Goal: Task Accomplishment & Management: Use online tool/utility

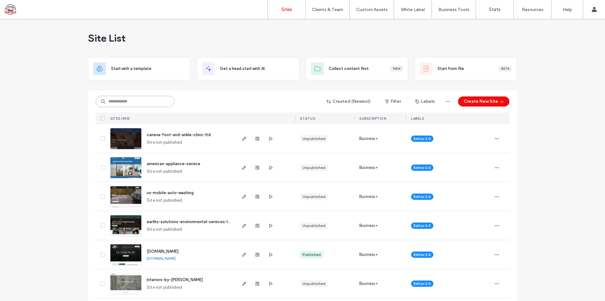
click at [151, 101] on input at bounding box center [135, 101] width 79 height 11
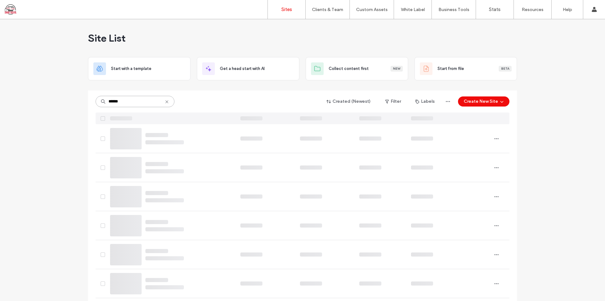
type input "******"
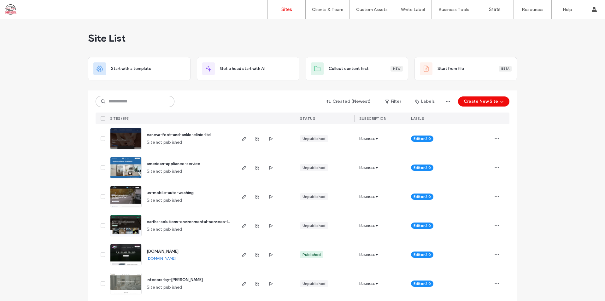
click at [142, 102] on input at bounding box center [135, 101] width 79 height 11
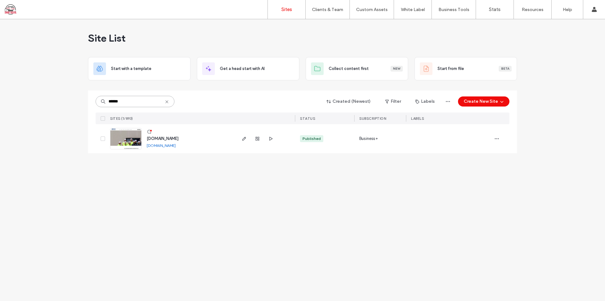
type input "******"
click at [168, 139] on span "www.aspire-stl.com" at bounding box center [163, 138] width 32 height 5
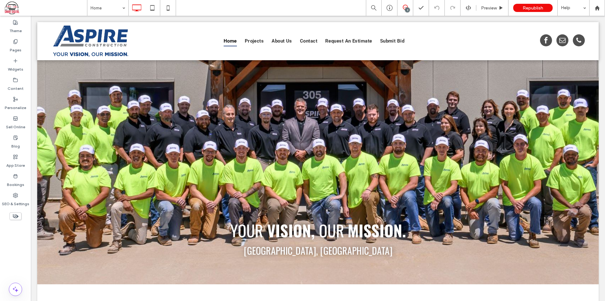
click at [410, 8] on span at bounding box center [405, 7] width 15 height 5
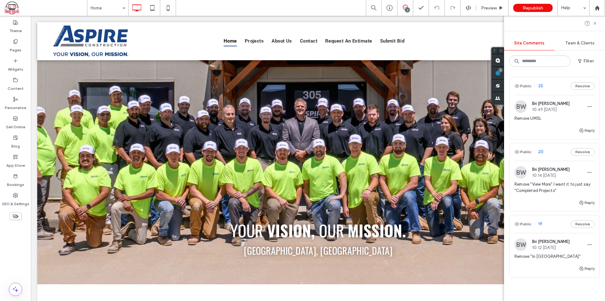
click at [535, 126] on div "Remove UMSL" at bounding box center [555, 121] width 80 height 11
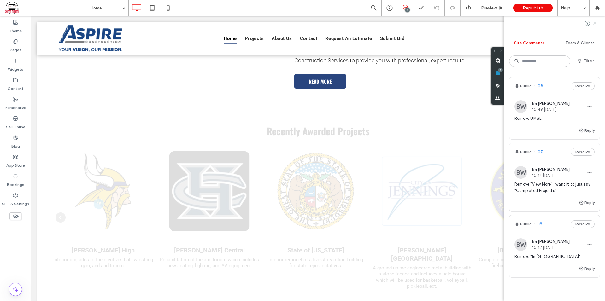
scroll to position [360, 0]
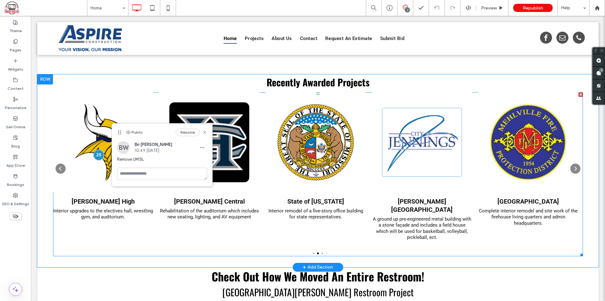
click at [263, 214] on span at bounding box center [318, 174] width 530 height 164
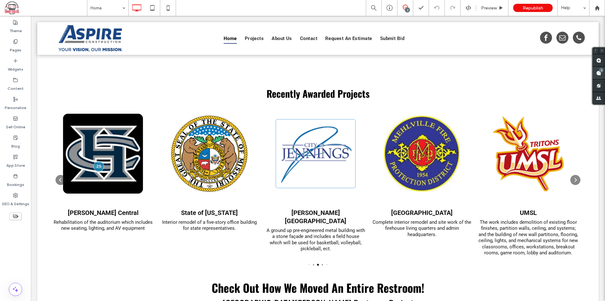
click at [598, 72] on div "3" at bounding box center [599, 73] width 13 height 13
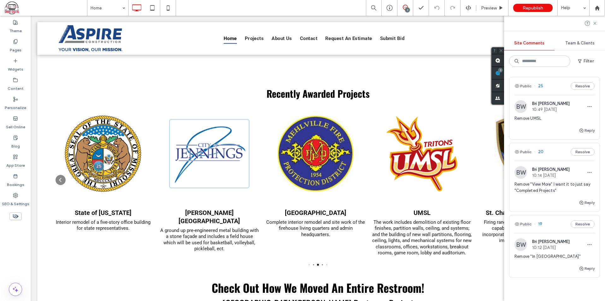
click at [532, 191] on span "Remove "View More" I want it to just say "Completed Projects"" at bounding box center [555, 187] width 80 height 13
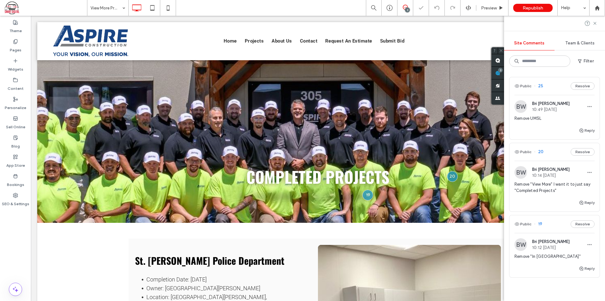
scroll to position [25, 0]
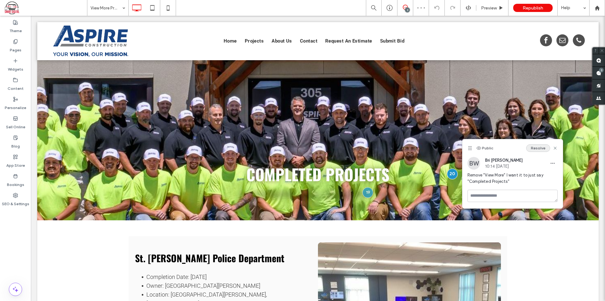
click at [537, 151] on button "Resolve" at bounding box center [538, 149] width 24 height 8
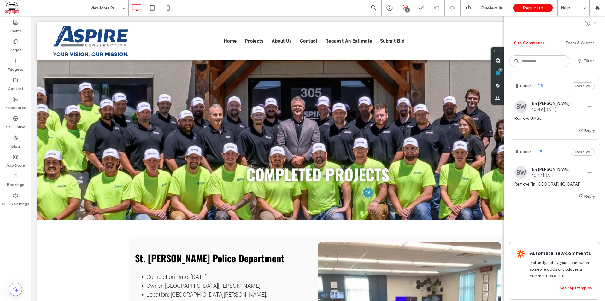
click at [547, 187] on span "Remove "In STL MO"" at bounding box center [555, 184] width 80 height 6
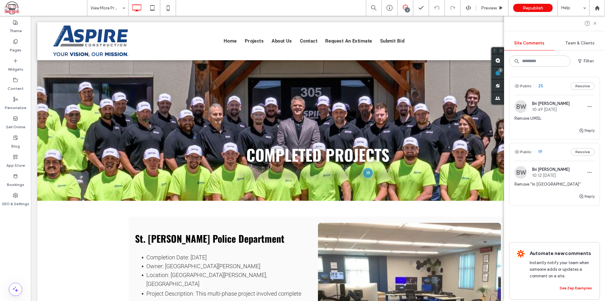
scroll to position [45, 0]
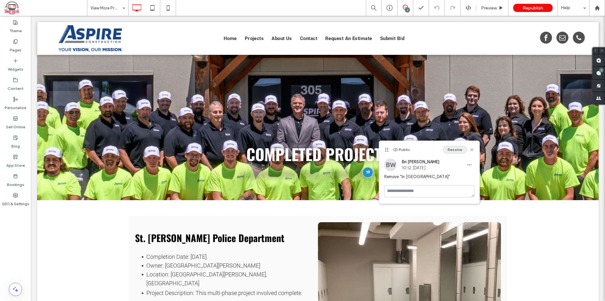
click at [451, 148] on button "Resolve" at bounding box center [455, 150] width 24 height 8
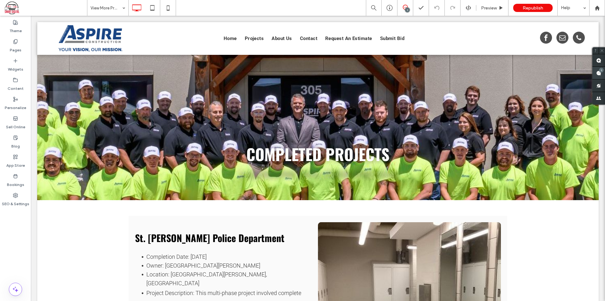
click at [596, 73] on span at bounding box center [599, 73] width 13 height 12
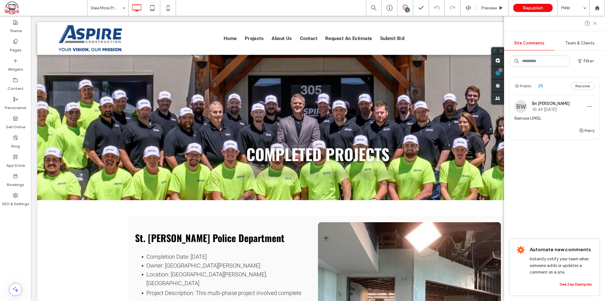
click at [554, 122] on div "Remove UMSL" at bounding box center [555, 121] width 80 height 11
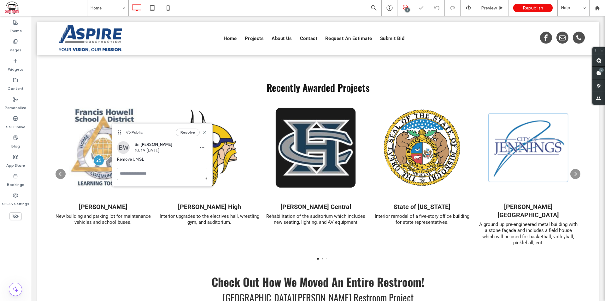
scroll to position [354, 0]
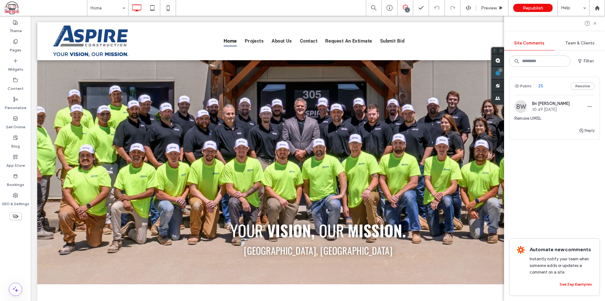
click at [504, 72] on div "1" at bounding box center [498, 73] width 13 height 13
click at [584, 87] on button "Resolve" at bounding box center [583, 86] width 24 height 8
click at [594, 22] on use at bounding box center [595, 23] width 3 height 3
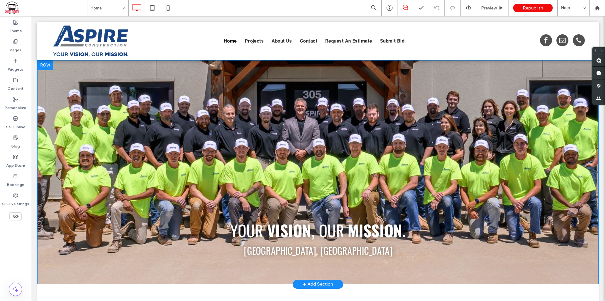
click at [123, 96] on div "Your Vision, Our Mission. St. Louis, MO Click To Paste Row + Add Section" at bounding box center [318, 172] width 562 height 224
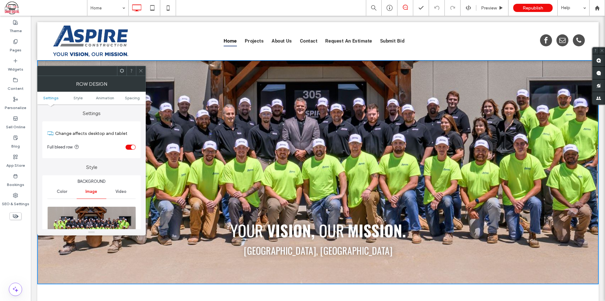
scroll to position [63, 0]
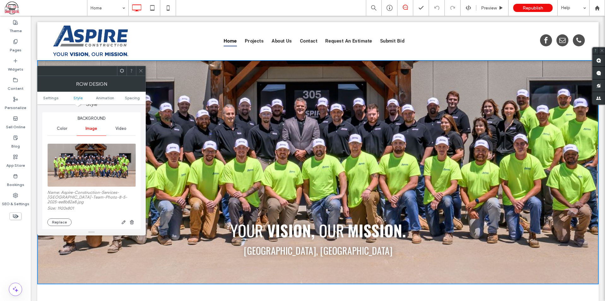
click at [117, 131] on span "Video" at bounding box center [121, 128] width 11 height 5
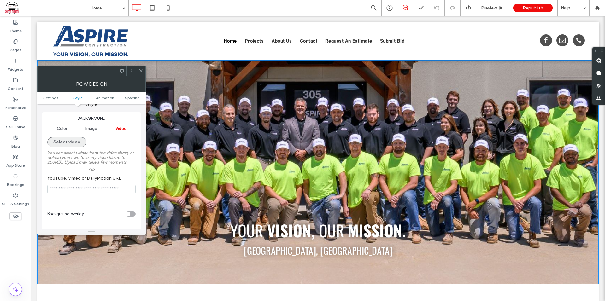
click at [67, 141] on button "Select video" at bounding box center [66, 142] width 39 height 10
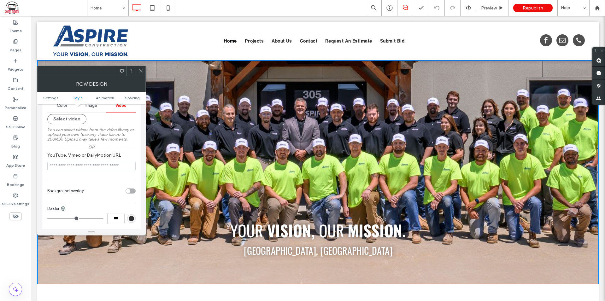
scroll to position [95, 0]
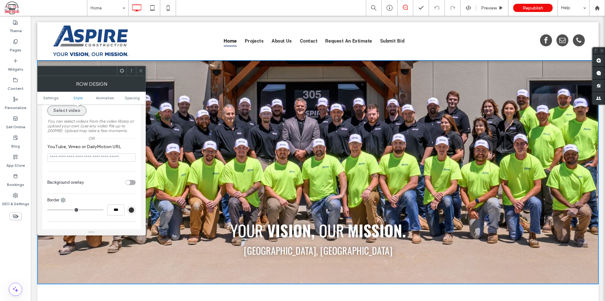
click at [76, 110] on button "Select video" at bounding box center [66, 111] width 39 height 10
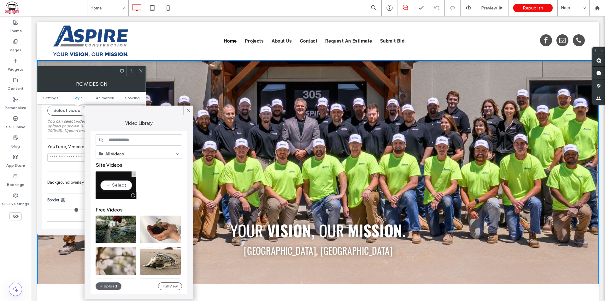
click at [113, 177] on video at bounding box center [116, 186] width 41 height 28
type input "**********"
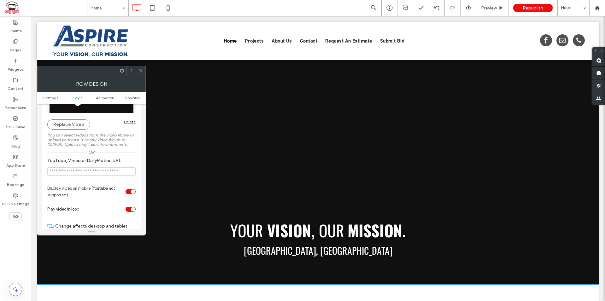
scroll to position [126, 0]
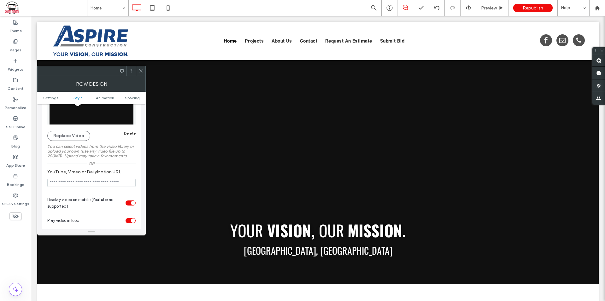
click at [139, 70] on icon at bounding box center [141, 70] width 5 height 5
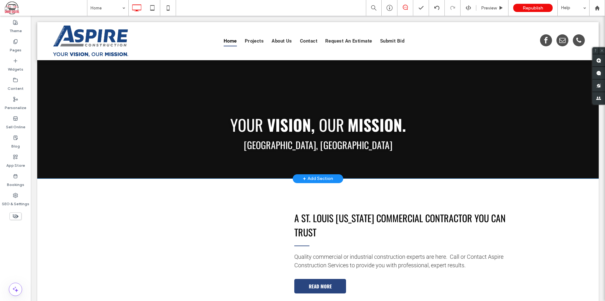
scroll to position [0, 0]
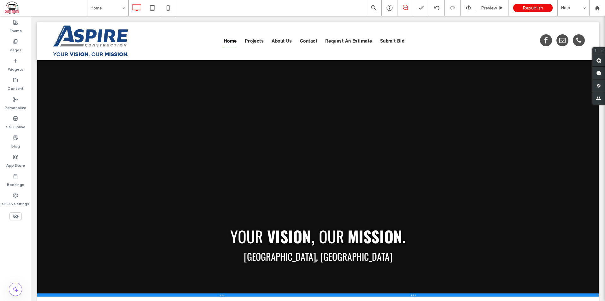
drag, startPoint x: 362, startPoint y: 283, endPoint x: 370, endPoint y: 295, distance: 14.5
click at [370, 295] on div at bounding box center [318, 295] width 562 height 3
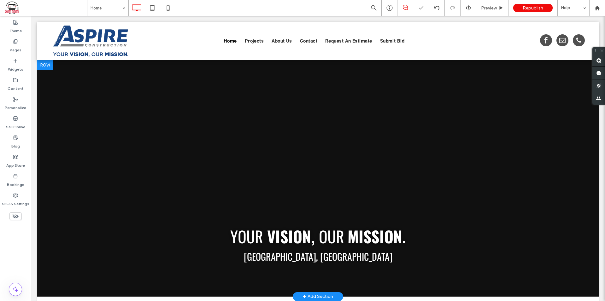
click at [389, 151] on div "Your Vision, Our Mission. St. Louis, MO Click To Paste Row + Add Section" at bounding box center [318, 178] width 562 height 237
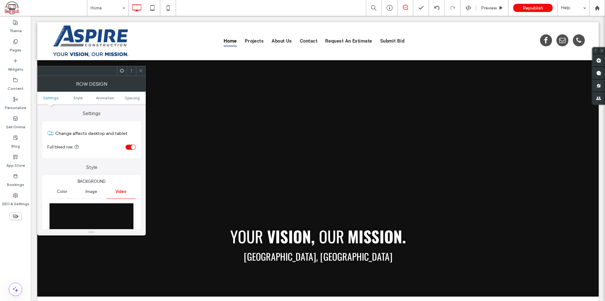
click at [139, 67] on span at bounding box center [141, 70] width 5 height 9
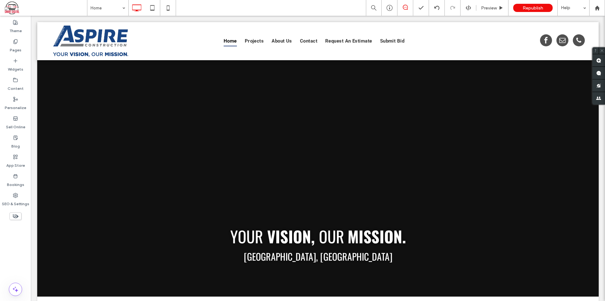
drag, startPoint x: 447, startPoint y: 45, endPoint x: 445, endPoint y: 37, distance: 7.8
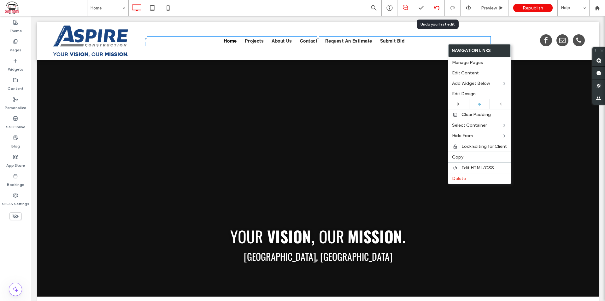
click at [434, 6] on div at bounding box center [436, 7] width 15 height 5
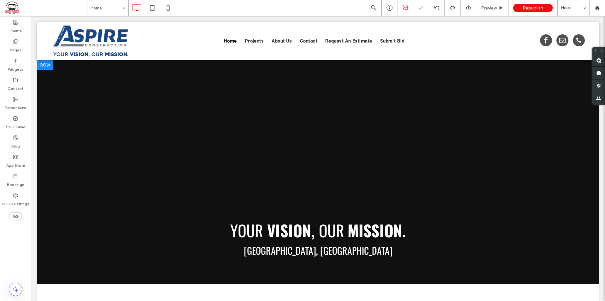
click at [294, 80] on div "Your Vision, Our Mission. St. Louis, MO Click To Paste Row" at bounding box center [318, 172] width 562 height 224
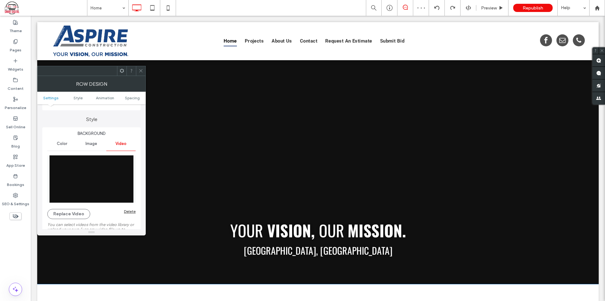
scroll to position [95, 0]
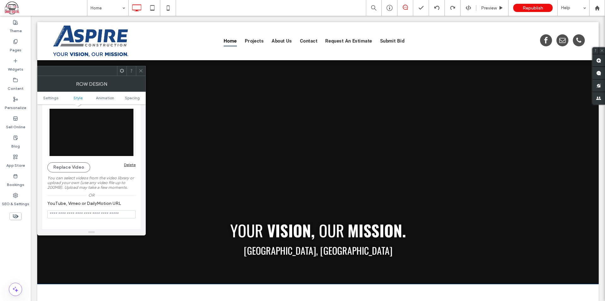
drag, startPoint x: 141, startPoint y: 71, endPoint x: 69, endPoint y: 8, distance: 95.5
click at [141, 71] on use at bounding box center [140, 70] width 3 height 3
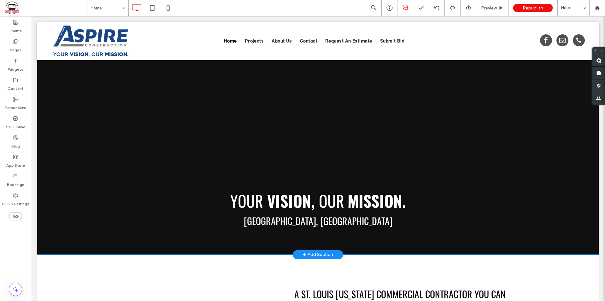
scroll to position [0, 0]
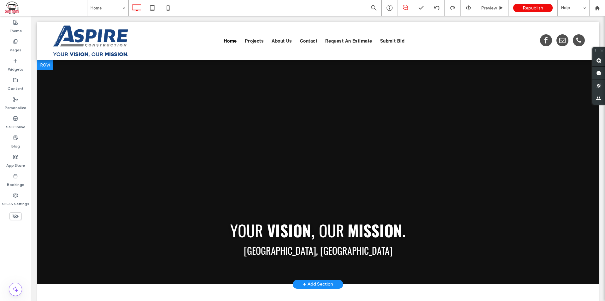
click at [184, 149] on div "Your Vision, Our Mission. St. Louis, MO Click To Paste Row + Add Section" at bounding box center [318, 172] width 562 height 224
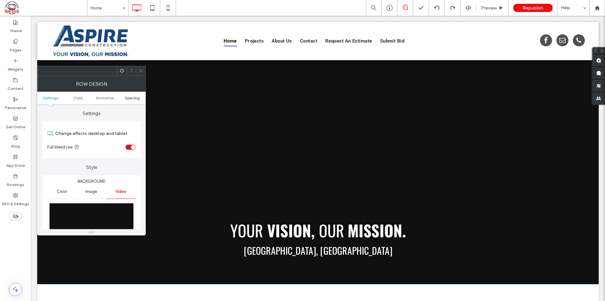
click at [125, 99] on span "Spacing" at bounding box center [132, 98] width 15 height 5
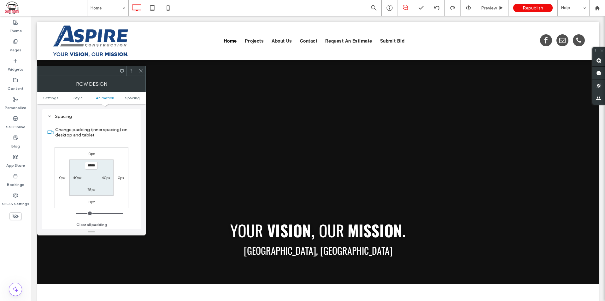
scroll to position [399, 0]
type input "*****"
type input "***"
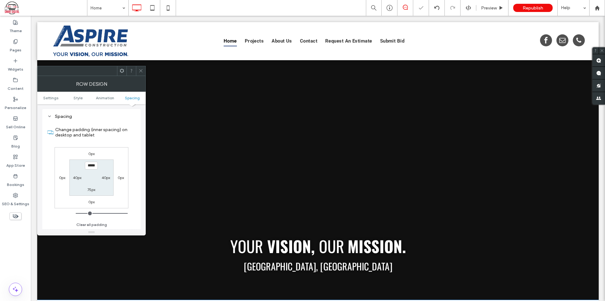
click at [142, 71] on icon at bounding box center [141, 70] width 5 height 5
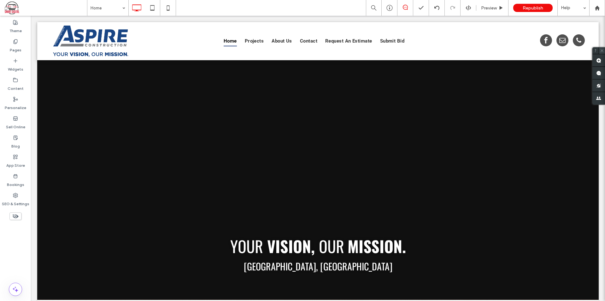
click at [602, 50] on use at bounding box center [602, 50] width 3 height 3
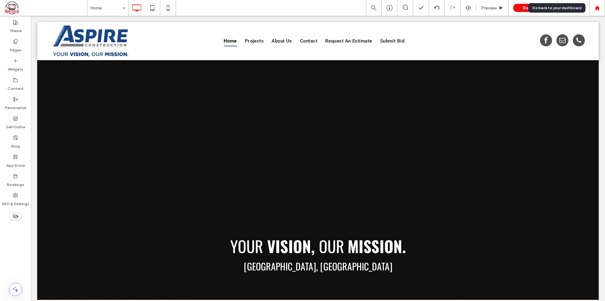
click at [600, 8] on div at bounding box center [597, 7] width 15 height 5
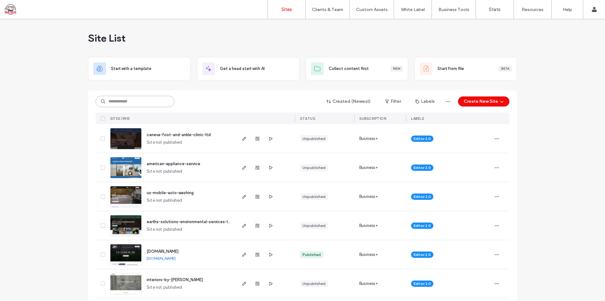
click at [139, 100] on input at bounding box center [135, 101] width 79 height 11
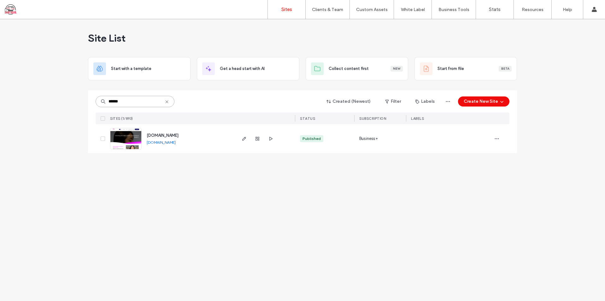
type input "******"
click at [179, 136] on span "[DOMAIN_NAME]" at bounding box center [163, 135] width 32 height 5
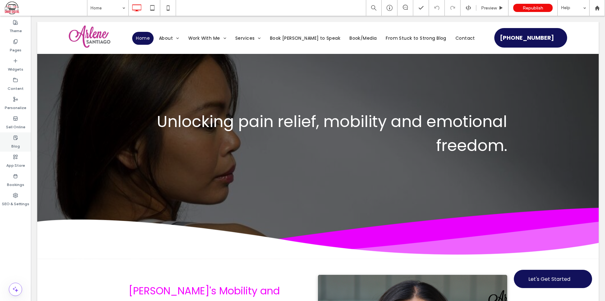
click at [14, 145] on label "Blog" at bounding box center [15, 144] width 9 height 9
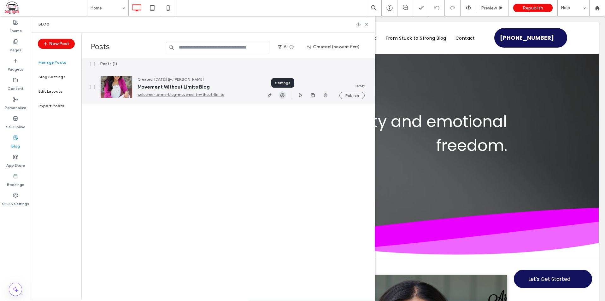
click at [281, 95] on use "button" at bounding box center [282, 95] width 4 height 4
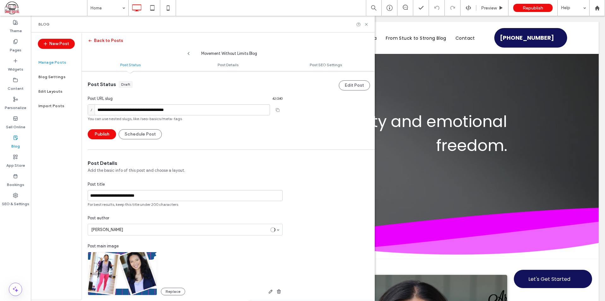
scroll to position [0, 0]
click at [97, 40] on button "Back to Posts" at bounding box center [105, 41] width 35 height 10
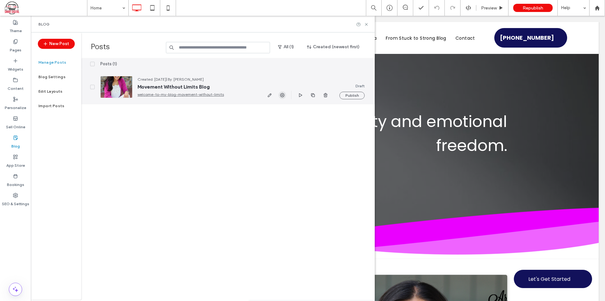
click at [283, 95] on use "button" at bounding box center [282, 95] width 4 height 4
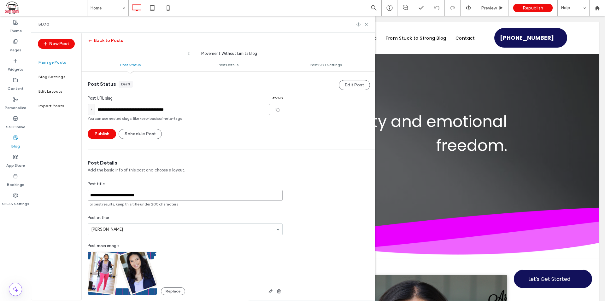
drag, startPoint x: 151, startPoint y: 193, endPoint x: 139, endPoint y: 194, distance: 13.0
click at [139, 194] on input "**********" at bounding box center [185, 195] width 195 height 11
type input "**********"
click at [170, 179] on div "**********" at bounding box center [185, 244] width 208 height 169
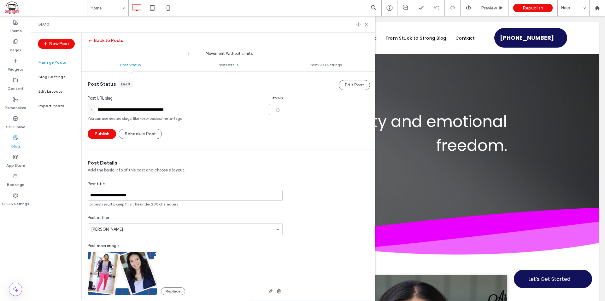
scroll to position [0, 0]
click at [100, 40] on button "Back to Posts" at bounding box center [105, 41] width 35 height 10
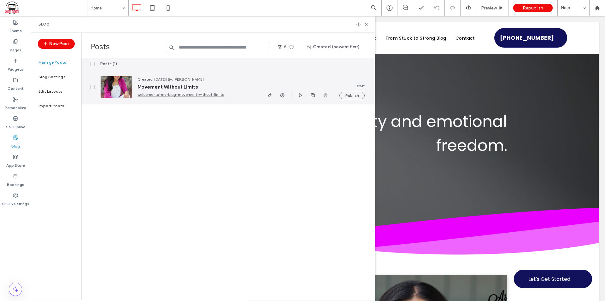
click at [190, 89] on span "Movement Without Limits" at bounding box center [197, 87] width 118 height 6
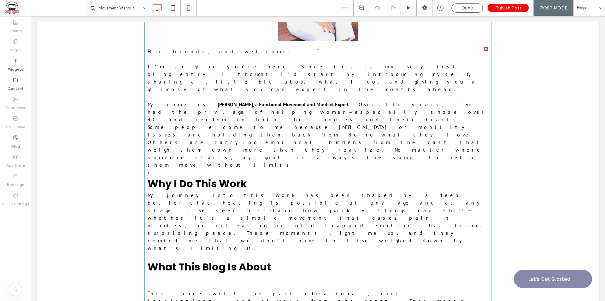
scroll to position [505, 0]
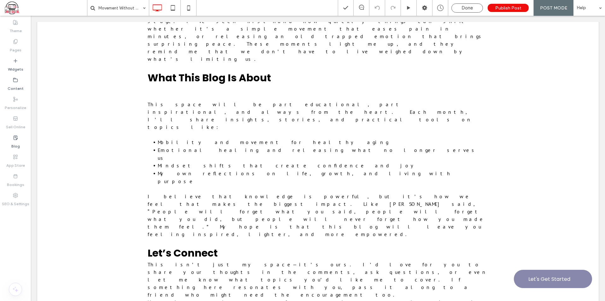
click at [472, 5] on span "Done" at bounding box center [467, 8] width 11 height 6
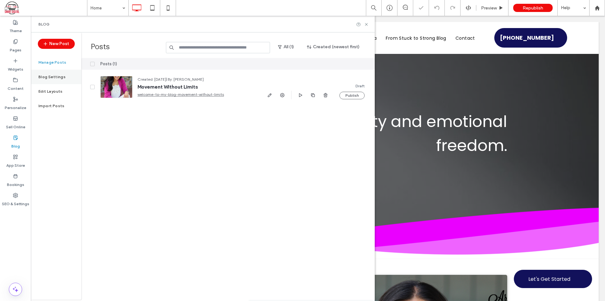
click at [55, 80] on div "Blog Settings" at bounding box center [56, 77] width 50 height 15
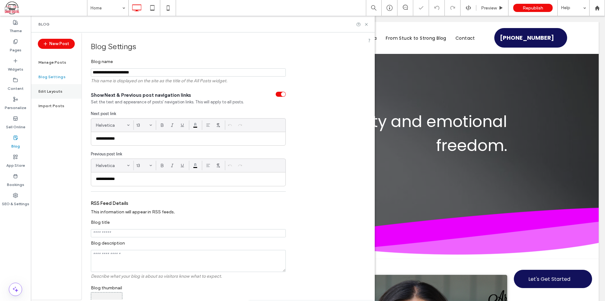
click at [52, 93] on label "Edit Layouts" at bounding box center [51, 91] width 24 height 4
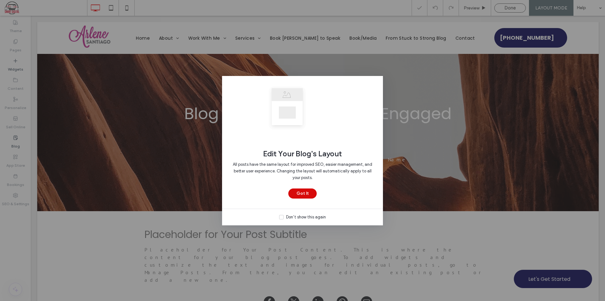
click at [306, 192] on button "Got It" at bounding box center [302, 194] width 28 height 10
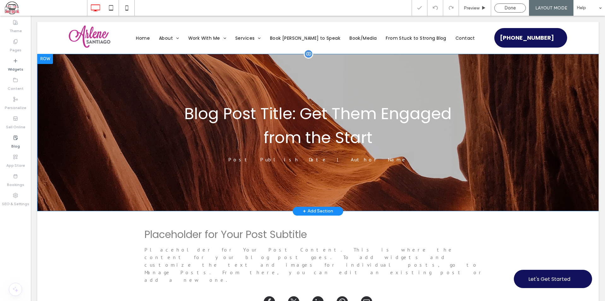
click at [139, 80] on div "Blog Post Title: Get Them Engaged from the Start Post Publish Date | Author Nam…" at bounding box center [318, 132] width 562 height 157
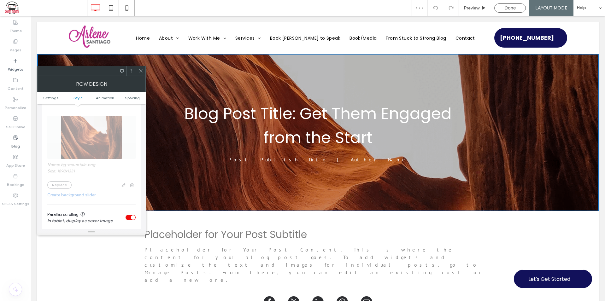
scroll to position [221, 0]
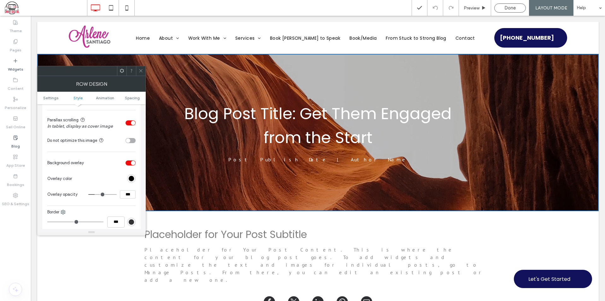
click at [129, 197] on input "***" at bounding box center [128, 195] width 16 height 8
type input "***"
type input "**"
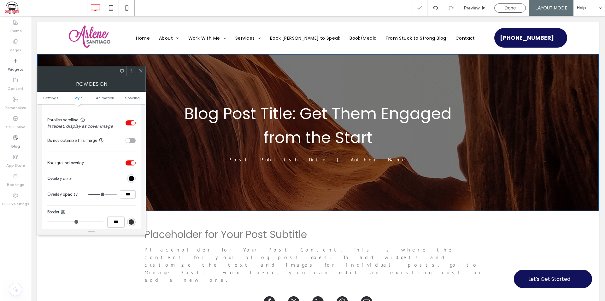
click at [141, 70] on icon at bounding box center [141, 70] width 5 height 5
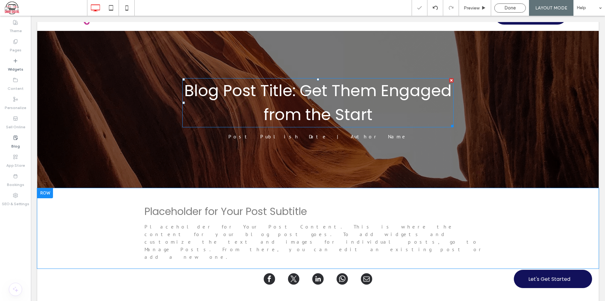
scroll to position [126, 0]
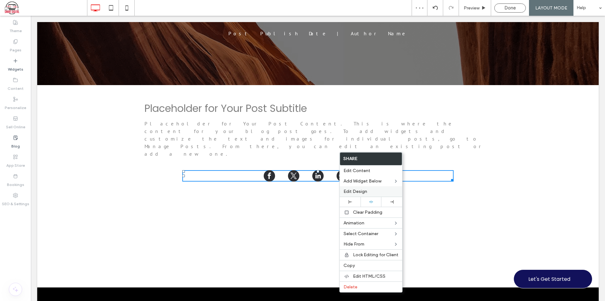
click at [353, 189] on div "Edit Design" at bounding box center [371, 192] width 62 height 10
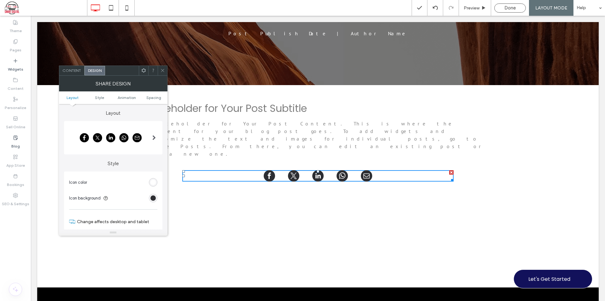
click at [71, 69] on span "Content" at bounding box center [71, 70] width 19 height 5
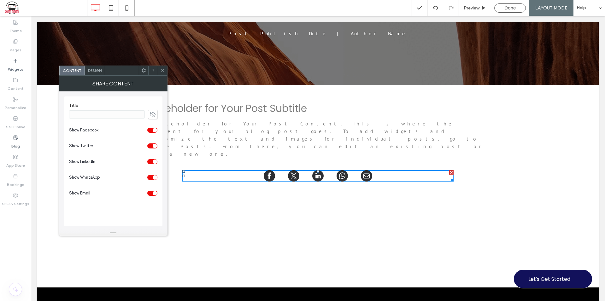
click at [160, 69] on icon at bounding box center [162, 70] width 5 height 5
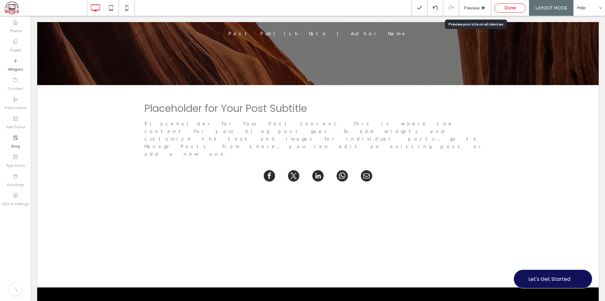
click at [501, 10] on div "Done" at bounding box center [510, 8] width 31 height 6
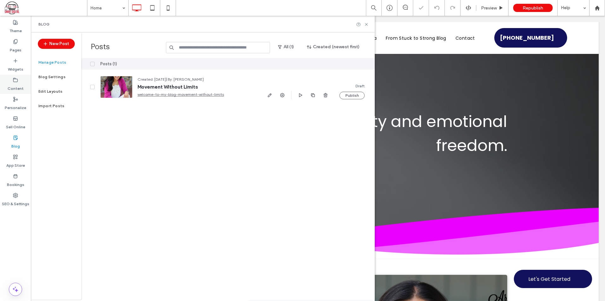
click at [18, 84] on label "Content" at bounding box center [16, 87] width 16 height 9
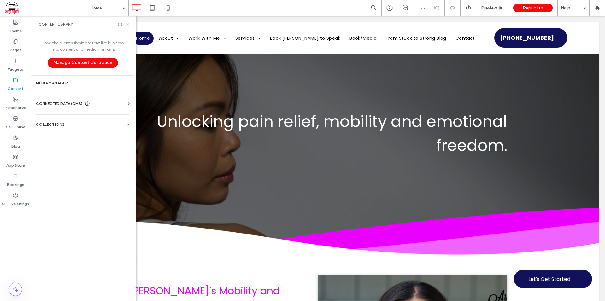
click at [58, 103] on span "CONNECTED DATA (CMS)" at bounding box center [59, 104] width 46 height 6
click at [58, 133] on label "Business Text" at bounding box center [84, 134] width 86 height 4
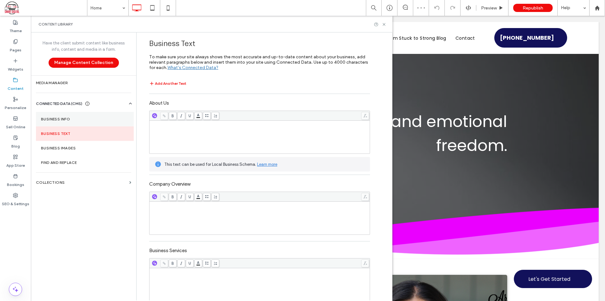
click at [57, 121] on label "Business Info" at bounding box center [85, 119] width 88 height 4
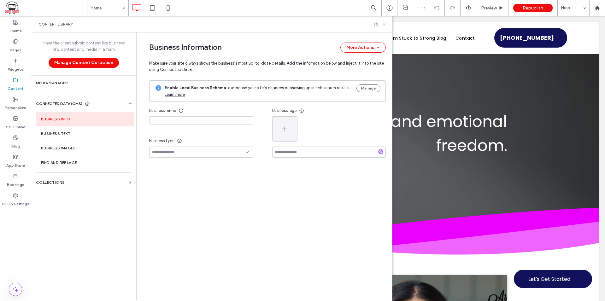
type input "**********"
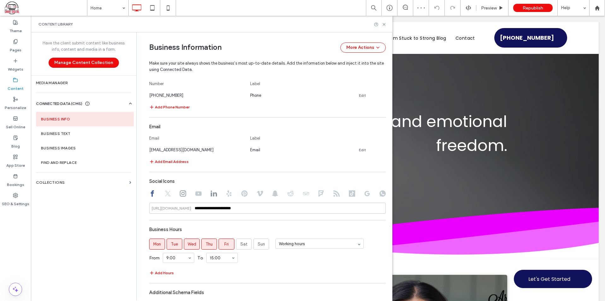
scroll to position [323, 0]
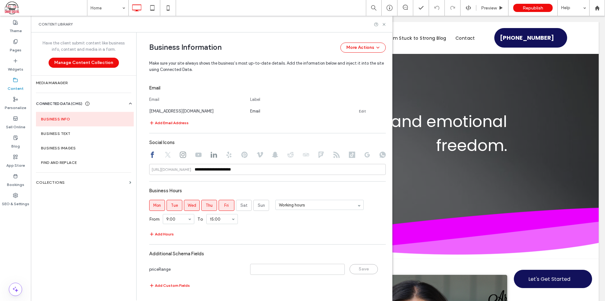
click at [180, 155] on icon at bounding box center [183, 155] width 6 height 6
click at [212, 155] on icon at bounding box center [214, 155] width 6 height 6
type input "**********"
click at [195, 155] on icon at bounding box center [198, 155] width 6 height 6
click at [211, 155] on use at bounding box center [214, 155] width 6 height 6
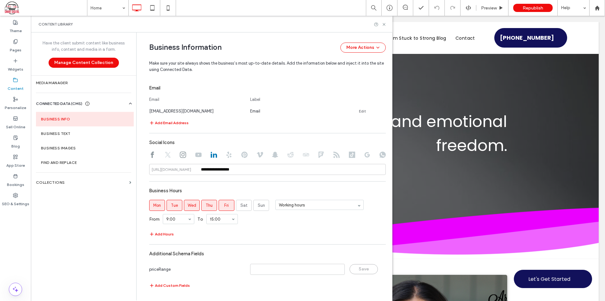
click at [180, 155] on icon at bounding box center [183, 155] width 6 height 6
click at [150, 157] on icon at bounding box center [152, 155] width 6 height 6
click at [180, 154] on use at bounding box center [183, 155] width 6 height 6
click at [213, 157] on use at bounding box center [214, 155] width 6 height 6
type input "**********"
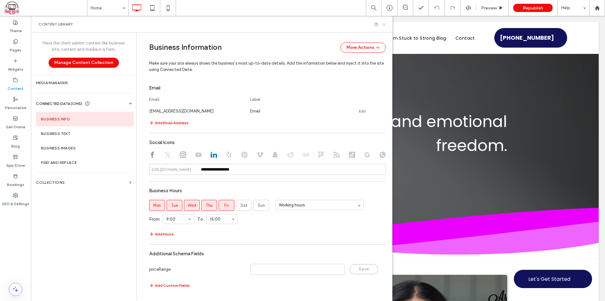
click at [385, 24] on icon at bounding box center [384, 24] width 5 height 5
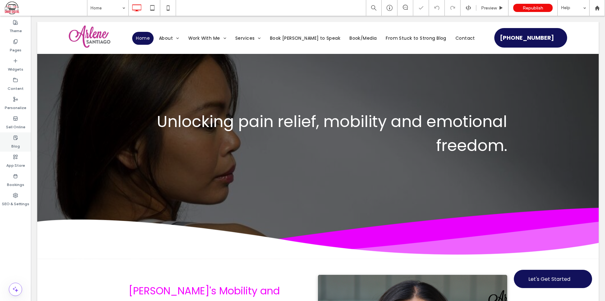
scroll to position [0, 0]
click at [17, 140] on icon at bounding box center [15, 137] width 5 height 5
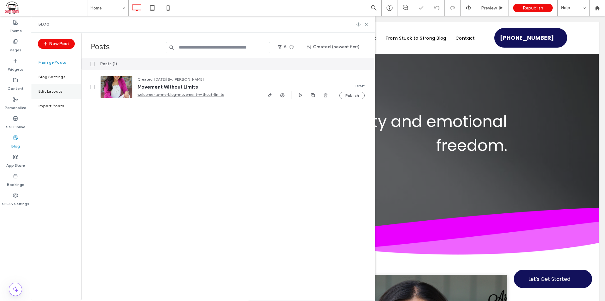
click at [54, 90] on label "Edit Layouts" at bounding box center [51, 91] width 24 height 4
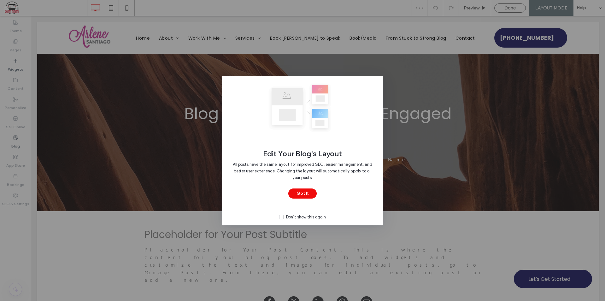
click at [308, 188] on div "All posts have the same layout for improved SEO, easier management, and better …" at bounding box center [302, 174] width 141 height 30
click at [308, 191] on button "Got It" at bounding box center [302, 194] width 28 height 10
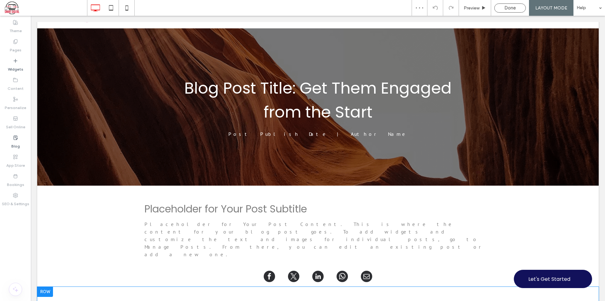
scroll to position [153, 0]
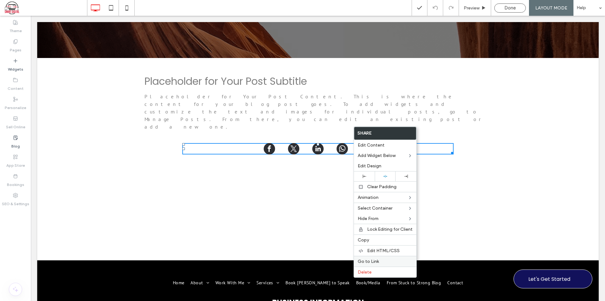
click at [375, 261] on span "Go to Link" at bounding box center [368, 261] width 21 height 5
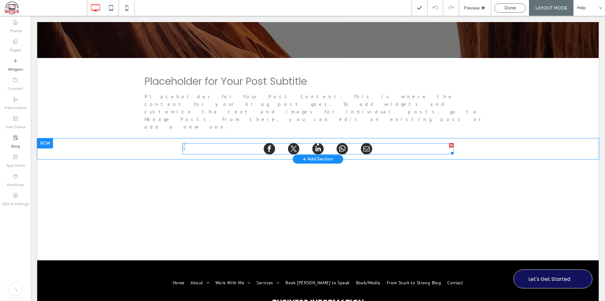
click at [270, 143] on div at bounding box center [317, 148] width 271 height 11
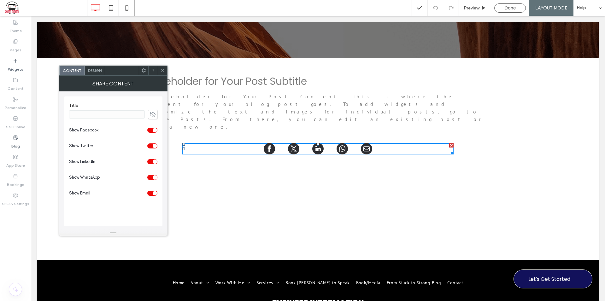
click at [151, 147] on div "toggle" at bounding box center [152, 146] width 10 height 5
click at [153, 178] on div "toggle" at bounding box center [155, 177] width 4 height 4
click at [93, 66] on div "Design" at bounding box center [95, 70] width 20 height 9
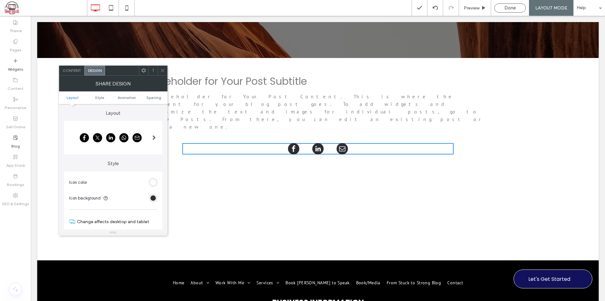
click at [165, 70] on icon at bounding box center [162, 70] width 5 height 5
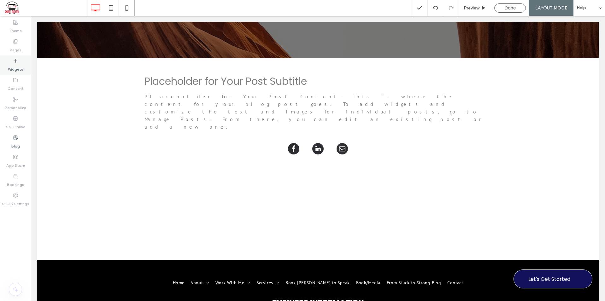
click at [19, 66] on label "Widgets" at bounding box center [15, 67] width 15 height 9
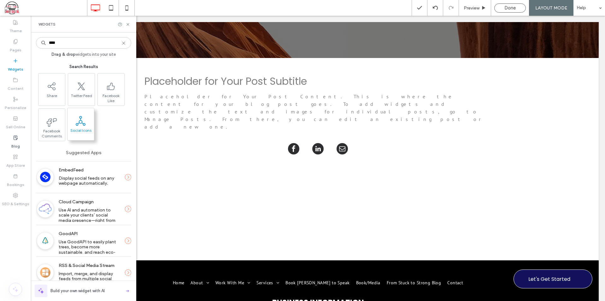
type input "****"
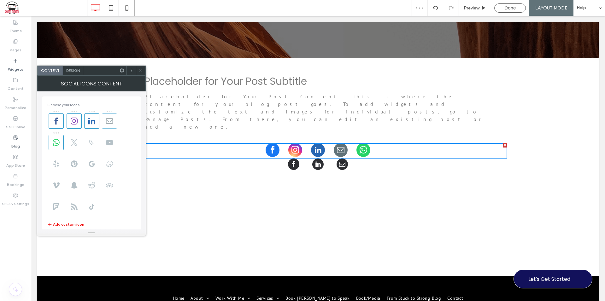
click at [110, 122] on icon at bounding box center [109, 121] width 7 height 7
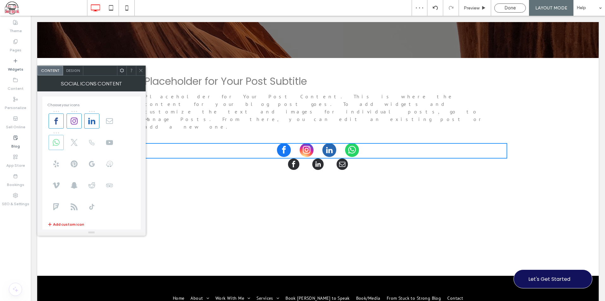
click at [52, 147] on span at bounding box center [56, 142] width 15 height 15
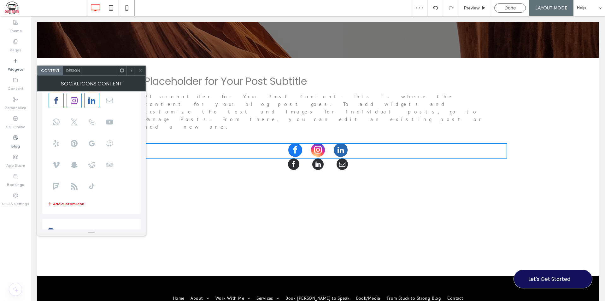
scroll to position [0, 0]
click at [113, 125] on span at bounding box center [109, 121] width 15 height 15
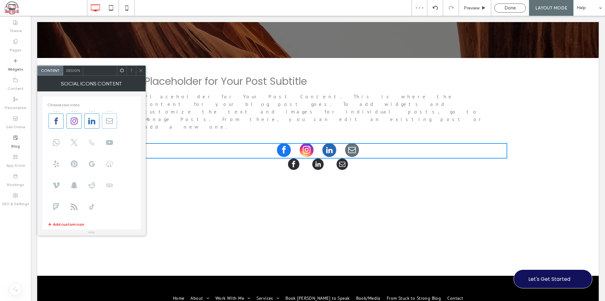
click at [111, 116] on span at bounding box center [109, 121] width 15 height 15
click at [142, 71] on icon at bounding box center [141, 70] width 5 height 5
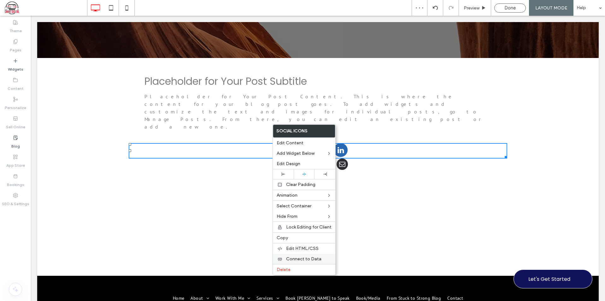
click at [310, 258] on span "Connect to Data" at bounding box center [303, 259] width 35 height 5
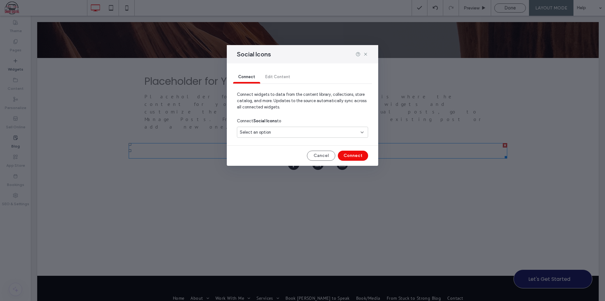
click at [264, 130] on span "Select an option" at bounding box center [255, 132] width 31 height 6
click at [277, 155] on span "Social Accounts" at bounding box center [266, 154] width 31 height 6
click at [358, 156] on button "Connect" at bounding box center [353, 156] width 30 height 10
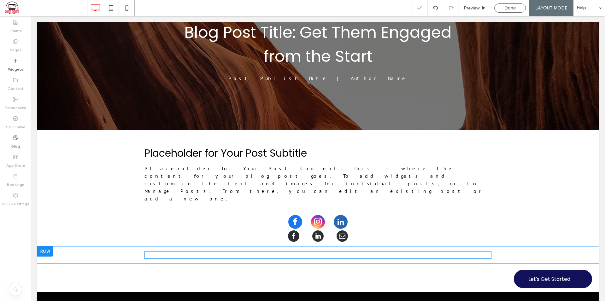
scroll to position [126, 0]
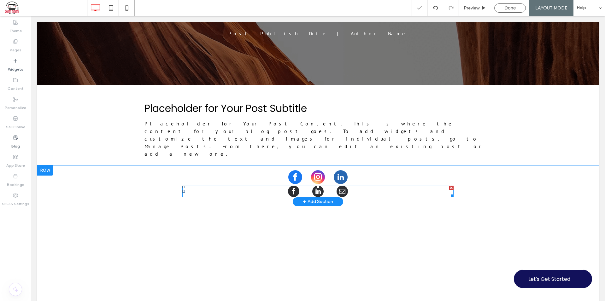
click at [450, 186] on div at bounding box center [451, 188] width 4 height 4
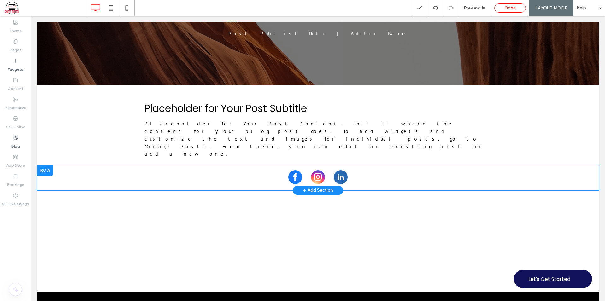
click at [504, 9] on div "Done" at bounding box center [510, 8] width 31 height 6
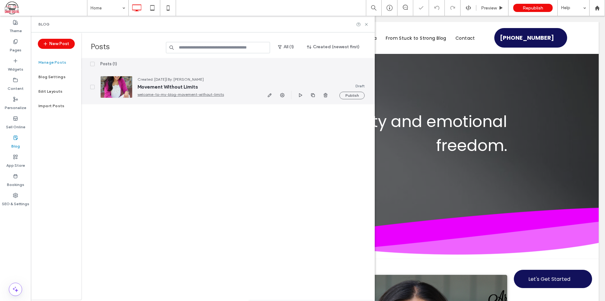
click at [209, 86] on span "Movement Without Limits" at bounding box center [197, 87] width 118 height 6
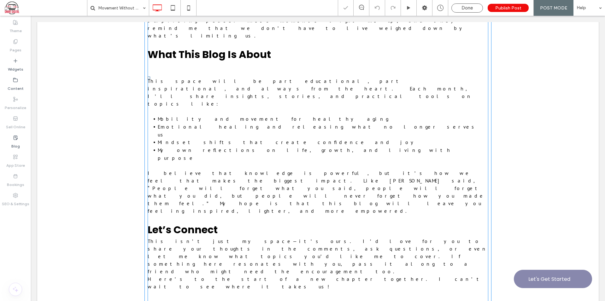
scroll to position [568, 0]
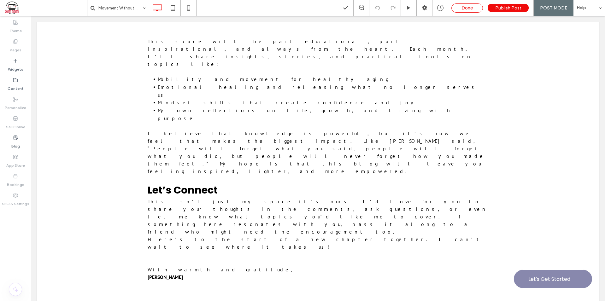
click at [470, 8] on span "Done" at bounding box center [467, 8] width 11 height 6
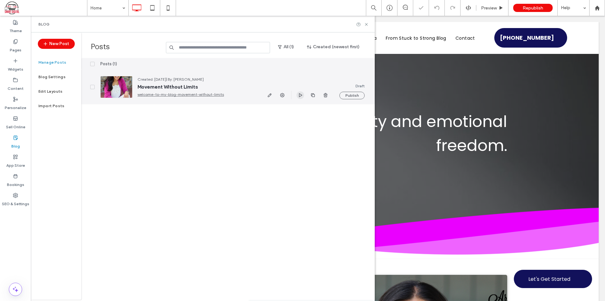
click at [300, 94] on use "button" at bounding box center [300, 95] width 3 height 4
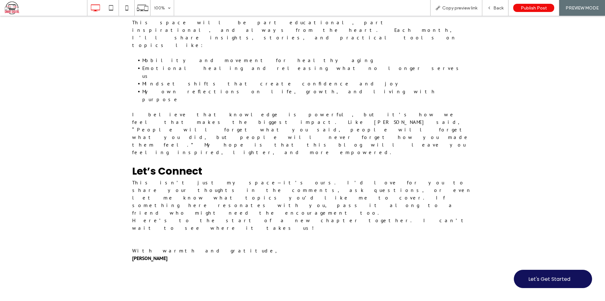
scroll to position [583, 0]
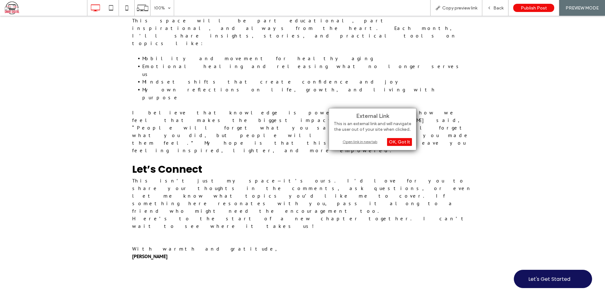
click at [353, 143] on div "Open link in new tab" at bounding box center [372, 142] width 79 height 7
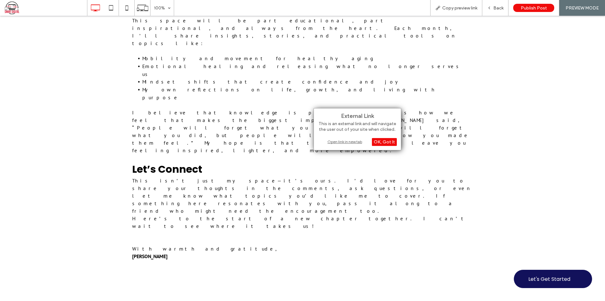
click at [340, 142] on div "Open link in new tab" at bounding box center [357, 142] width 79 height 7
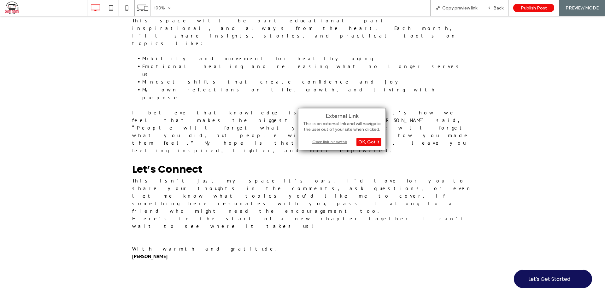
click at [322, 142] on div "Open link in new tab" at bounding box center [342, 142] width 79 height 7
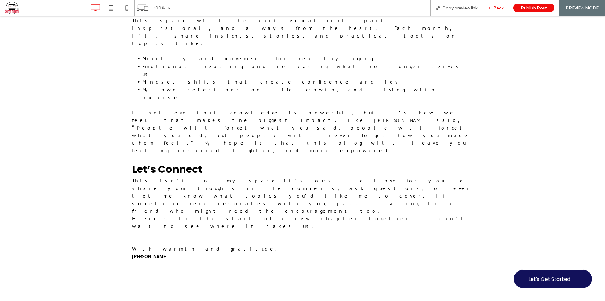
click at [493, 8] on div "Back" at bounding box center [496, 7] width 26 height 5
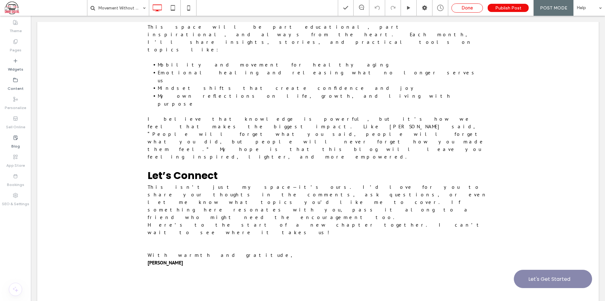
click at [479, 8] on div "Done" at bounding box center [467, 8] width 31 height 6
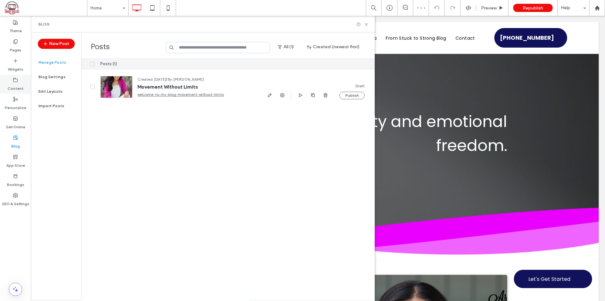
click at [15, 82] on use at bounding box center [16, 80] width 4 height 4
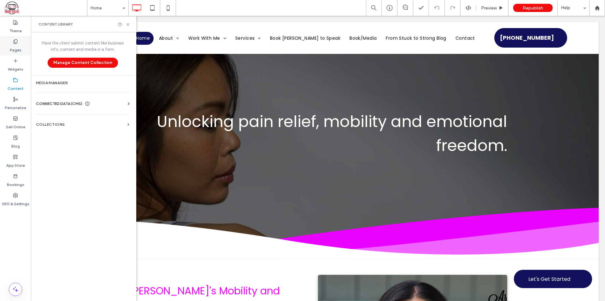
click at [13, 42] on icon at bounding box center [15, 41] width 5 height 5
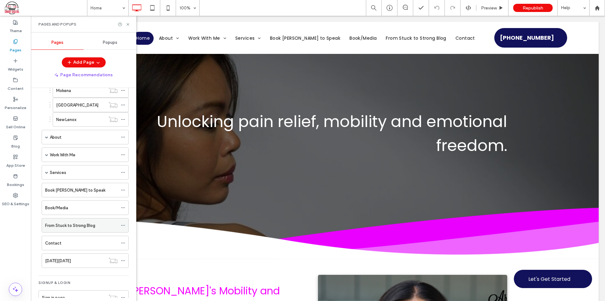
scroll to position [60, 0]
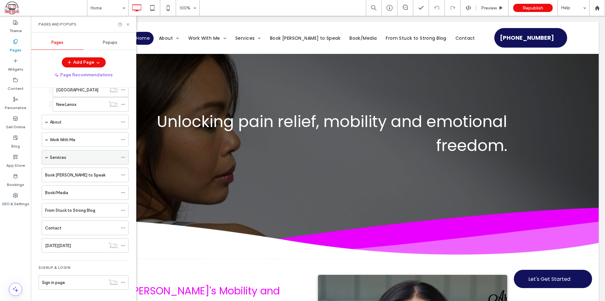
click at [46, 156] on span at bounding box center [46, 158] width 3 height 14
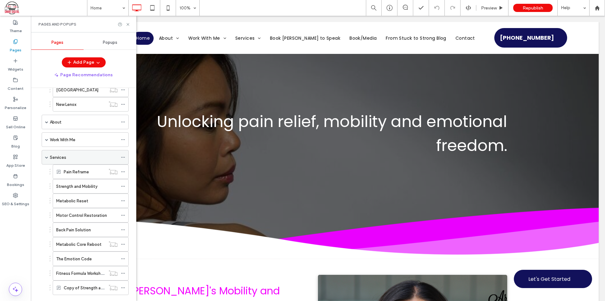
click at [46, 156] on span at bounding box center [46, 158] width 3 height 14
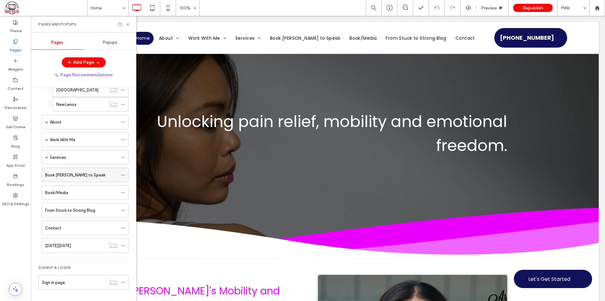
click at [66, 174] on label "Book Arlene to Speak" at bounding box center [75, 175] width 60 height 11
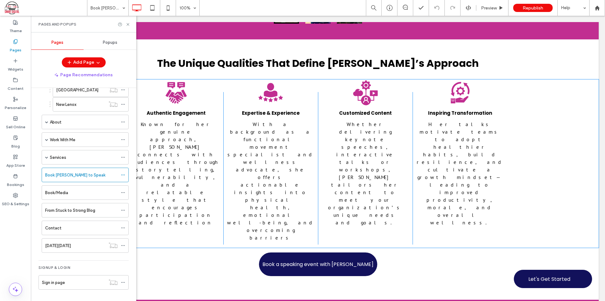
scroll to position [687, 0]
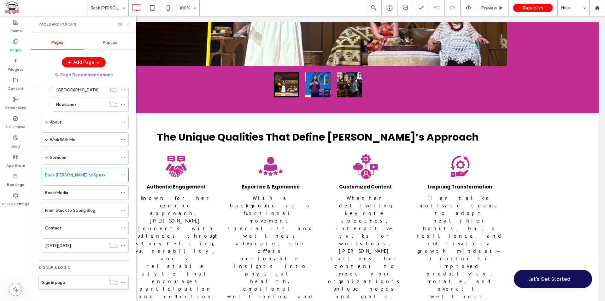
click at [128, 24] on icon at bounding box center [128, 24] width 5 height 5
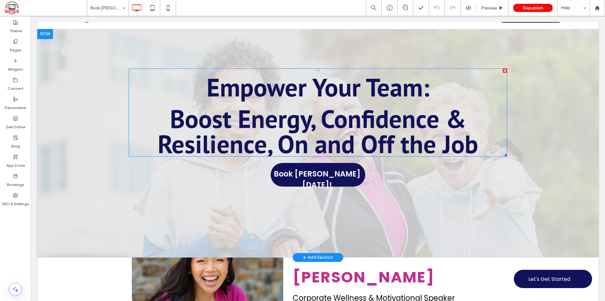
scroll to position [0, 0]
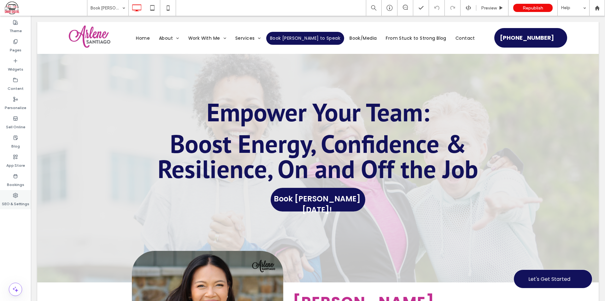
click at [13, 203] on label "SEO & Settings" at bounding box center [15, 202] width 27 height 9
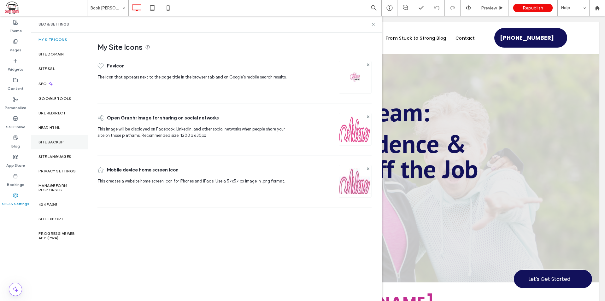
click at [58, 138] on div "Site Backup" at bounding box center [59, 142] width 57 height 15
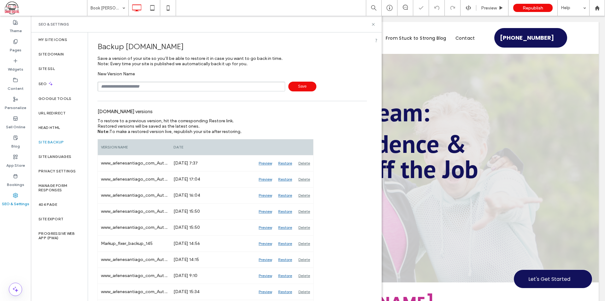
click at [152, 83] on input "text" at bounding box center [192, 87] width 188 height 10
click at [297, 84] on span "Save" at bounding box center [302, 87] width 28 height 10
type input "**********"
click at [302, 84] on span "Save" at bounding box center [302, 87] width 28 height 10
click at [373, 25] on use at bounding box center [373, 24] width 3 height 3
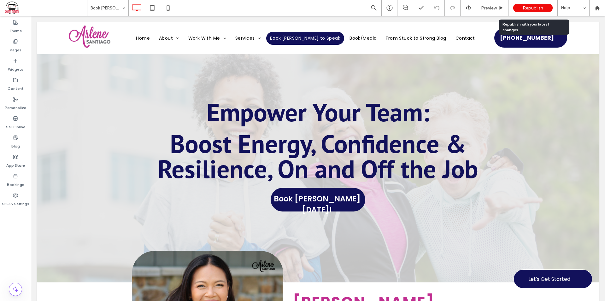
click at [525, 7] on span "Republish" at bounding box center [533, 7] width 21 height 5
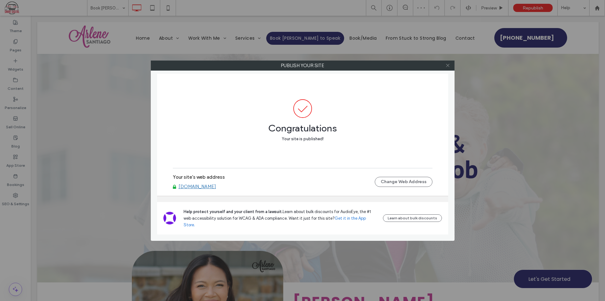
click at [448, 64] on icon at bounding box center [448, 65] width 5 height 5
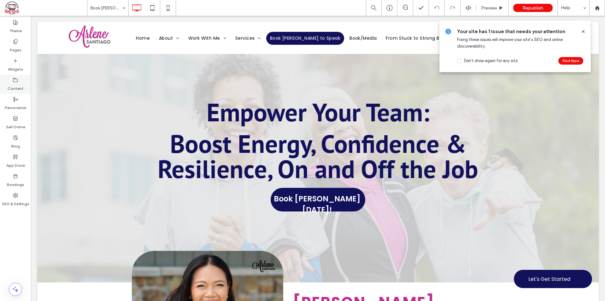
click at [13, 82] on icon at bounding box center [15, 80] width 5 height 5
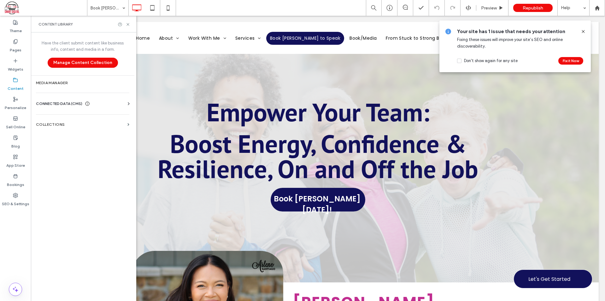
click at [584, 30] on icon at bounding box center [583, 31] width 5 height 5
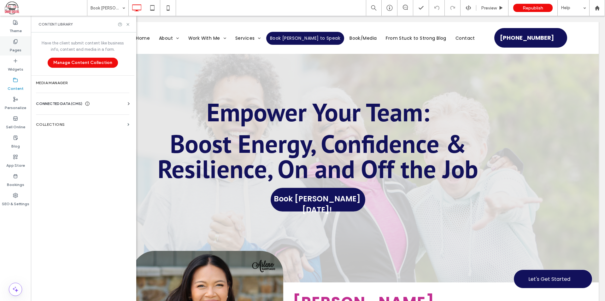
click at [18, 44] on label "Pages" at bounding box center [16, 48] width 12 height 9
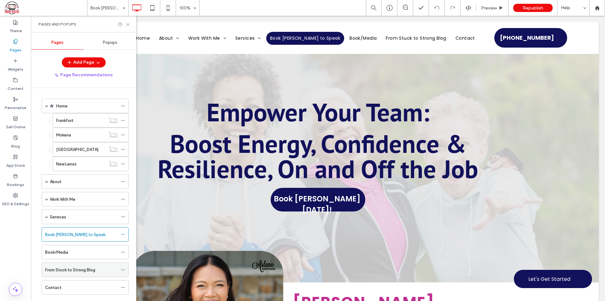
click at [73, 272] on label "From Stuck to Strong Blog" at bounding box center [70, 270] width 50 height 11
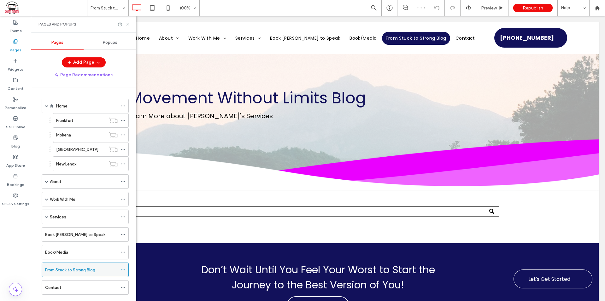
click at [123, 268] on span at bounding box center [123, 269] width 4 height 9
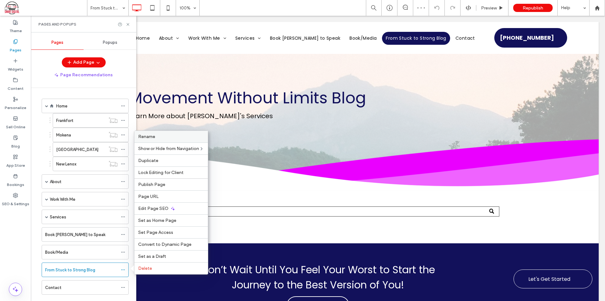
click at [156, 138] on label "Rename" at bounding box center [171, 136] width 66 height 5
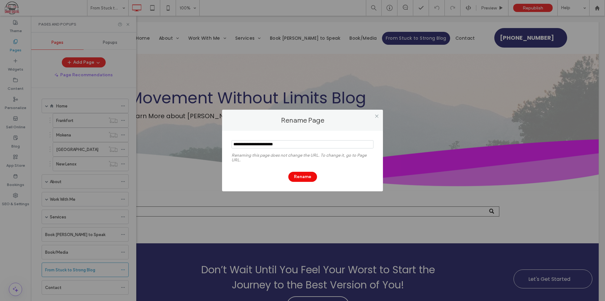
drag, startPoint x: 273, startPoint y: 143, endPoint x: 210, endPoint y: 144, distance: 63.4
click at [210, 144] on div "Rename Page Renaming this page does not change the URL. To change it, go to Pag…" at bounding box center [302, 150] width 605 height 301
type input "**********"
click at [305, 177] on button "Rename" at bounding box center [302, 177] width 29 height 10
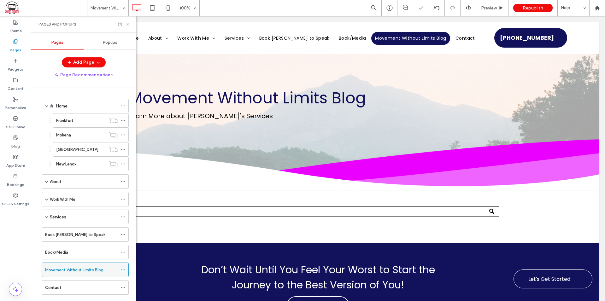
click at [125, 270] on div at bounding box center [125, 269] width 8 height 9
click at [123, 270] on use at bounding box center [122, 270] width 3 height 1
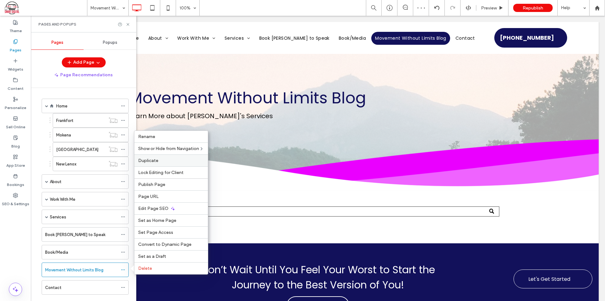
click at [158, 163] on label "Duplicate" at bounding box center [171, 160] width 66 height 5
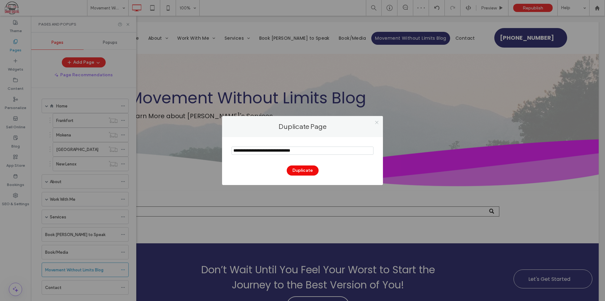
click at [375, 121] on icon at bounding box center [377, 122] width 5 height 5
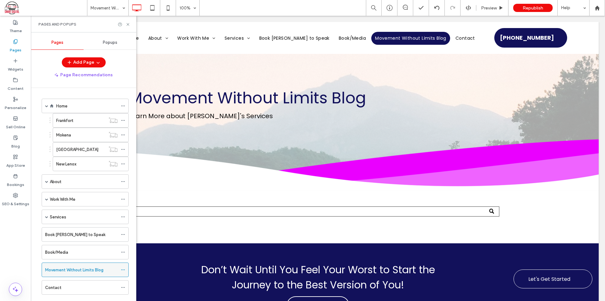
click at [122, 271] on icon at bounding box center [123, 270] width 4 height 4
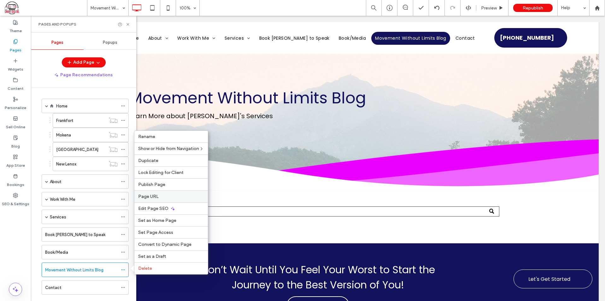
click at [152, 195] on span "Page URL" at bounding box center [148, 196] width 21 height 5
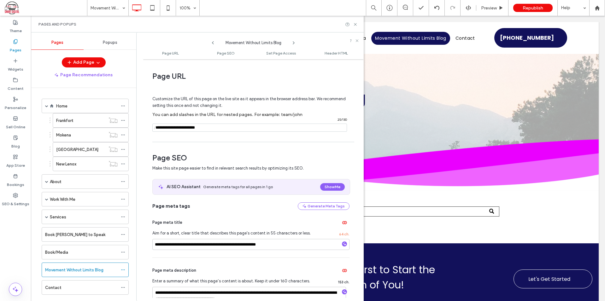
drag, startPoint x: 196, startPoint y: 126, endPoint x: 162, endPoint y: 127, distance: 34.1
click at [162, 127] on input "notEmpty" at bounding box center [249, 128] width 195 height 8
type input "**********"
click at [218, 208] on div "Page meta tags Generate Meta Tags" at bounding box center [250, 207] width 197 height 8
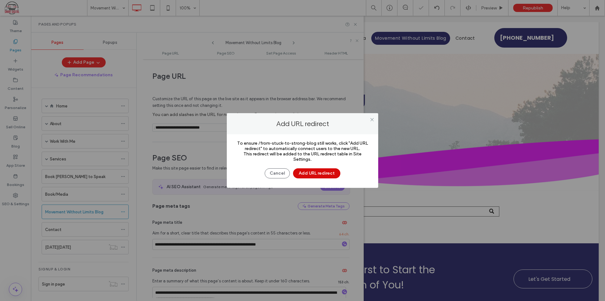
click at [318, 174] on button "Add URL redirect" at bounding box center [316, 174] width 47 height 10
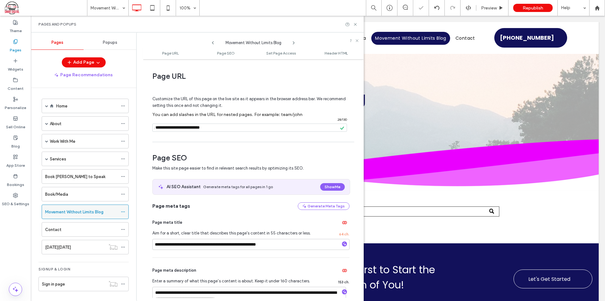
click at [122, 211] on icon at bounding box center [123, 212] width 4 height 4
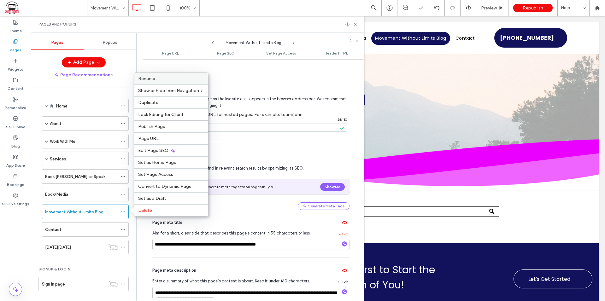
click at [152, 80] on span "Rename" at bounding box center [146, 78] width 17 height 5
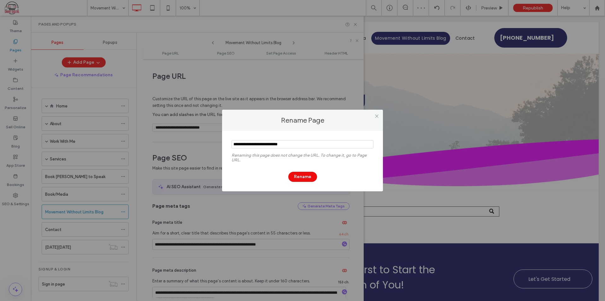
click at [263, 139] on section at bounding box center [303, 145] width 142 height 16
click at [265, 144] on input "notEmpty" at bounding box center [303, 144] width 142 height 8
click at [379, 114] on div at bounding box center [376, 115] width 9 height 9
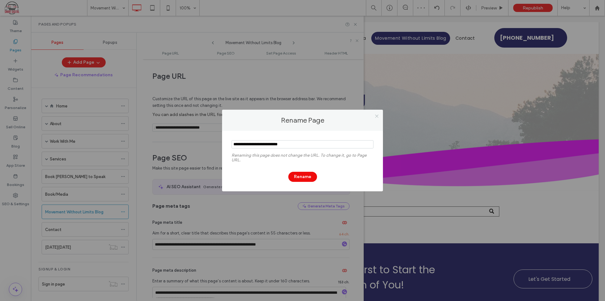
click at [378, 116] on icon at bounding box center [377, 116] width 5 height 5
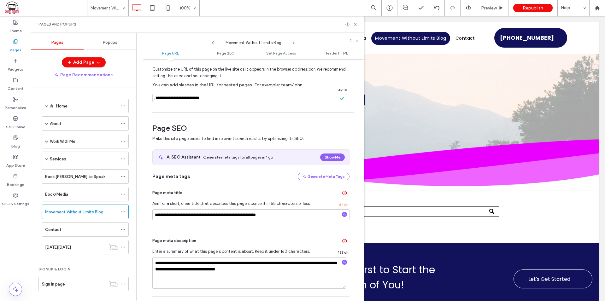
scroll to position [63, 0]
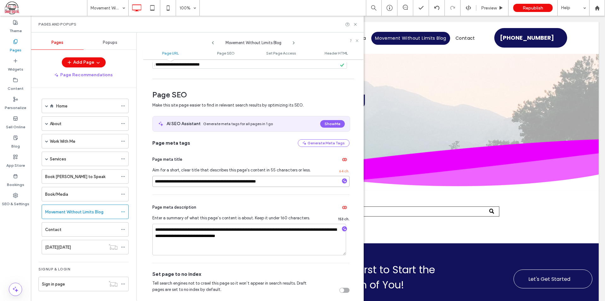
drag, startPoint x: 0, startPoint y: 0, endPoint x: 137, endPoint y: 182, distance: 227.4
click at [132, 182] on div "Pages Popups Add Page Page Recommendations Home Frankfort Mokena Orland Park Ne…" at bounding box center [197, 167] width 333 height 269
paste input
type input "**********"
click at [302, 182] on input "**********" at bounding box center [250, 181] width 197 height 11
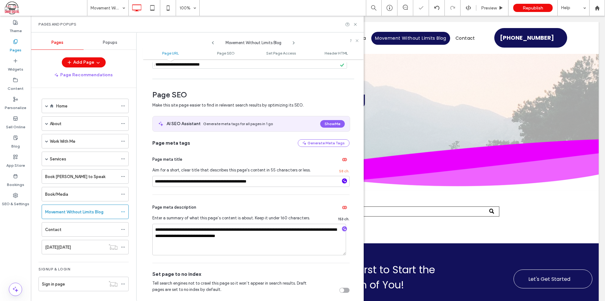
click at [342, 181] on icon "button" at bounding box center [344, 181] width 4 height 4
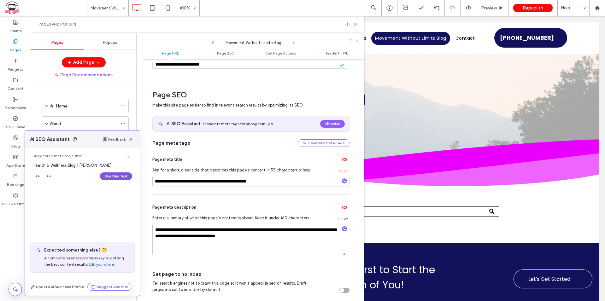
click at [118, 175] on button "Use this Text" at bounding box center [116, 177] width 32 height 8
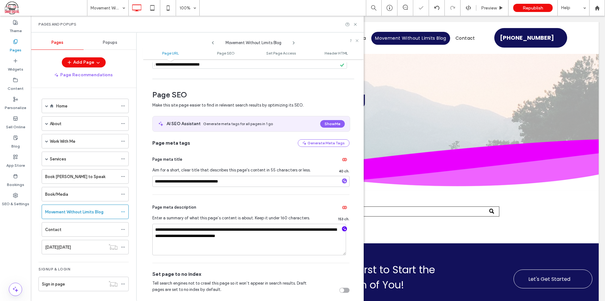
click at [342, 229] on icon "button" at bounding box center [344, 229] width 4 height 4
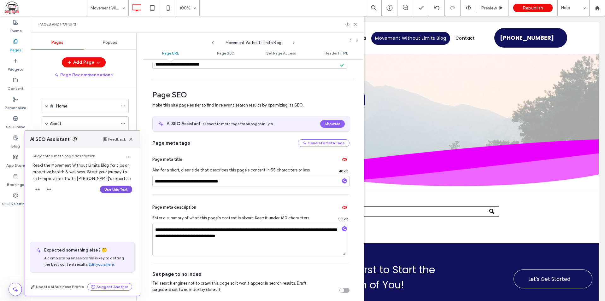
click at [120, 188] on button "Use this Text" at bounding box center [116, 190] width 32 height 8
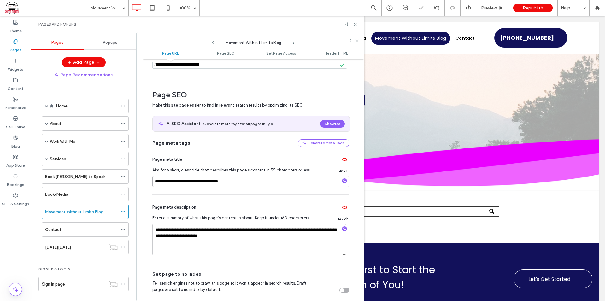
drag, startPoint x: 189, startPoint y: 180, endPoint x: 141, endPoint y: 181, distance: 47.4
click at [141, 181] on div "**********" at bounding box center [250, 167] width 228 height 269
paste input "**********"
type input "**********"
click at [255, 161] on div "Page meta title" at bounding box center [250, 160] width 197 height 10
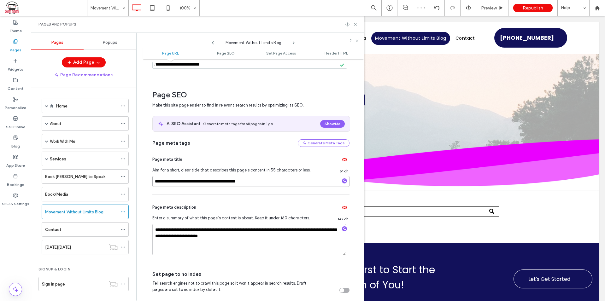
drag, startPoint x: 212, startPoint y: 182, endPoint x: 204, endPoint y: 182, distance: 8.2
click at [204, 182] on input "**********" at bounding box center [250, 181] width 197 height 11
type input "**********"
click at [255, 162] on div "Page meta title" at bounding box center [250, 160] width 197 height 10
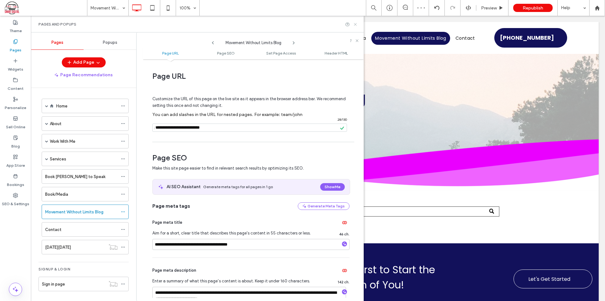
click at [357, 23] on icon at bounding box center [355, 24] width 5 height 5
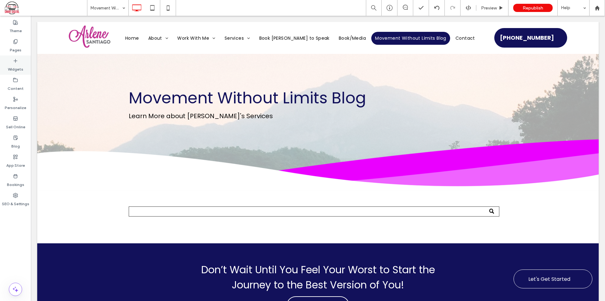
click at [18, 64] on label "Widgets" at bounding box center [15, 67] width 15 height 9
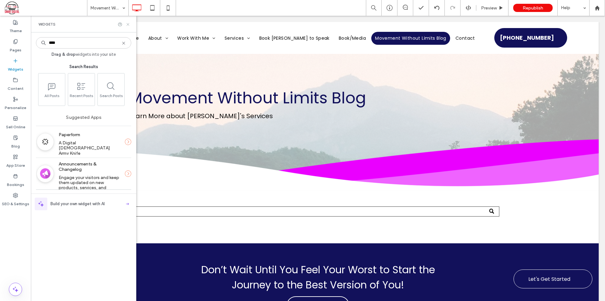
type input "****"
click at [128, 26] on icon at bounding box center [128, 24] width 5 height 5
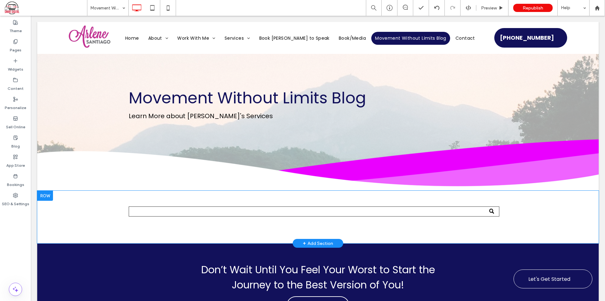
click at [211, 219] on div "Click To Paste" at bounding box center [318, 213] width 379 height 29
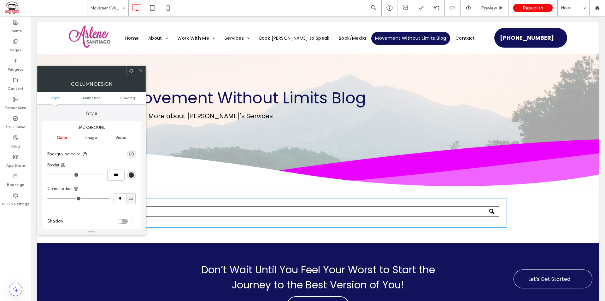
click at [142, 69] on icon at bounding box center [141, 70] width 5 height 5
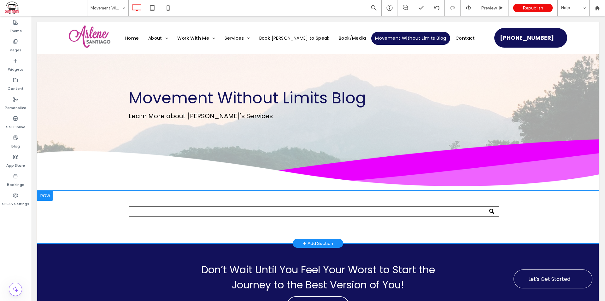
click at [165, 202] on div "Click To Paste" at bounding box center [318, 213] width 379 height 29
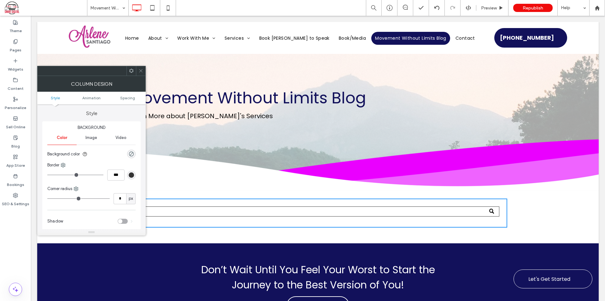
click at [139, 72] on icon at bounding box center [141, 70] width 5 height 5
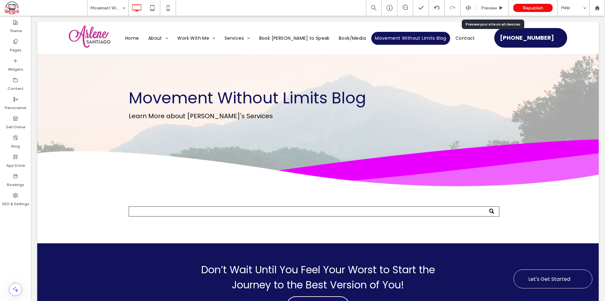
click at [520, 6] on div "Republish" at bounding box center [532, 8] width 39 height 8
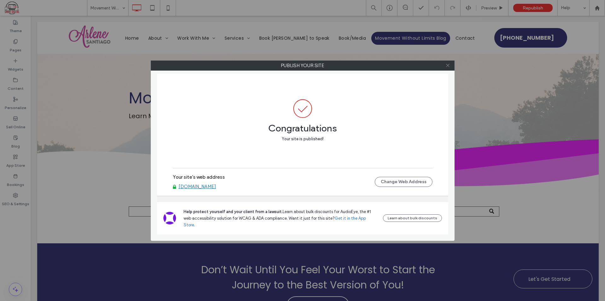
click at [447, 65] on icon at bounding box center [448, 65] width 5 height 5
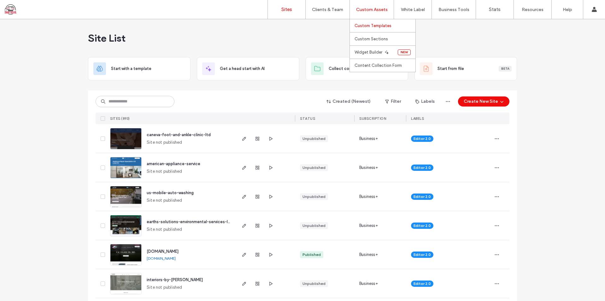
click at [380, 26] on label "Custom Templates" at bounding box center [373, 25] width 37 height 5
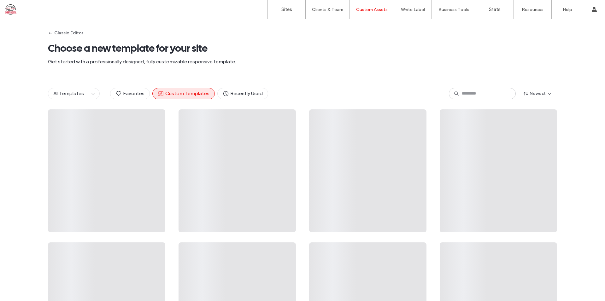
click at [299, 44] on span "Choose a new template for your site" at bounding box center [302, 48] width 509 height 13
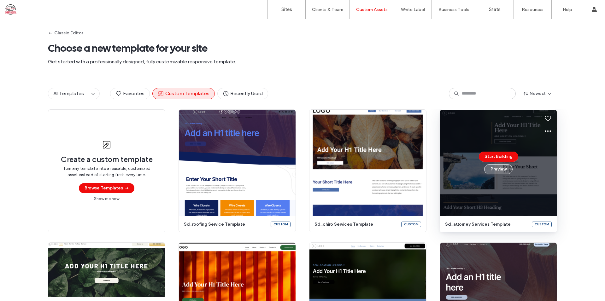
click at [504, 171] on button "Preview" at bounding box center [498, 169] width 28 height 10
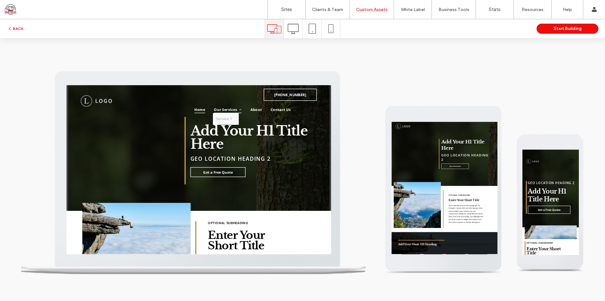
click at [293, 120] on span "Our Services" at bounding box center [296, 120] width 39 height 10
click at [284, 129] on link "Service 1" at bounding box center [294, 133] width 37 height 16
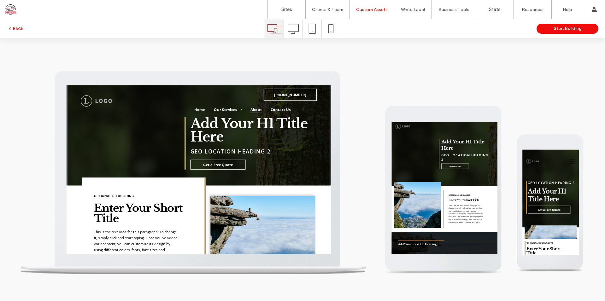
click at [334, 119] on span "About" at bounding box center [337, 120] width 16 height 10
click at [295, 27] on icon at bounding box center [293, 28] width 11 height 11
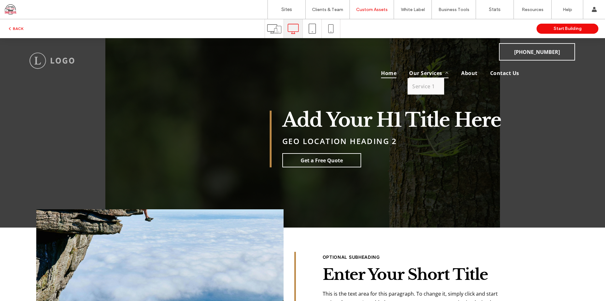
click at [418, 76] on span "Our Services" at bounding box center [428, 73] width 39 height 10
click at [418, 89] on span "Service 1" at bounding box center [423, 86] width 22 height 7
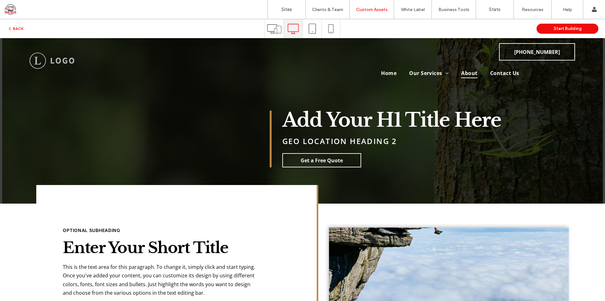
click at [465, 70] on span "About" at bounding box center [469, 73] width 16 height 10
click at [496, 74] on span "Contact Us" at bounding box center [504, 73] width 29 height 10
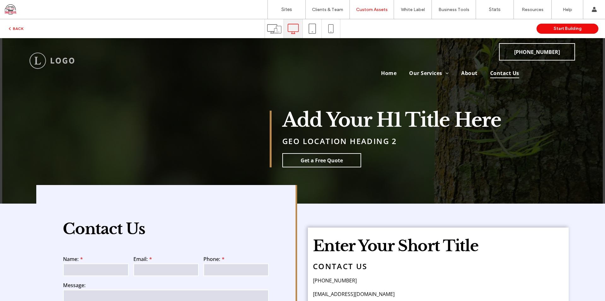
click at [10, 24] on div "BACK Start Building" at bounding box center [302, 28] width 605 height 19
click at [20, 28] on button "BACK" at bounding box center [15, 29] width 16 height 8
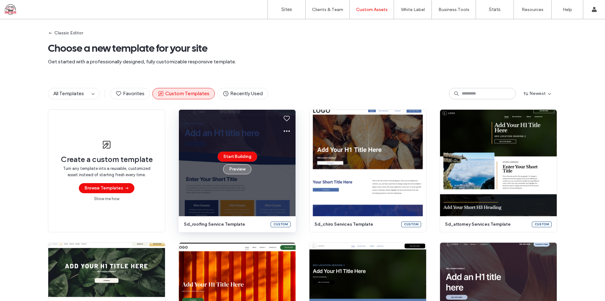
click at [230, 169] on button "Preview" at bounding box center [237, 169] width 28 height 10
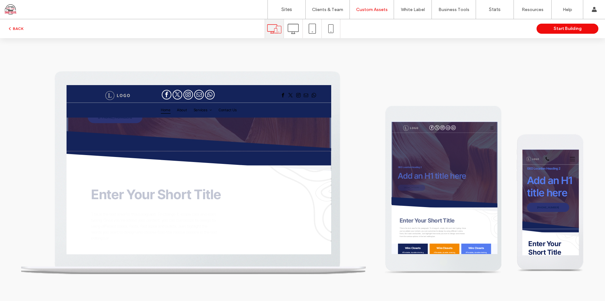
click at [295, 30] on icon at bounding box center [293, 28] width 11 height 11
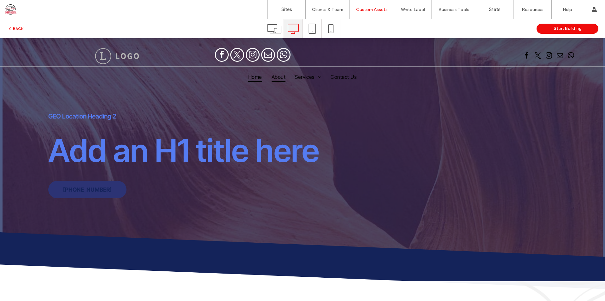
click at [272, 77] on span "About" at bounding box center [279, 76] width 14 height 9
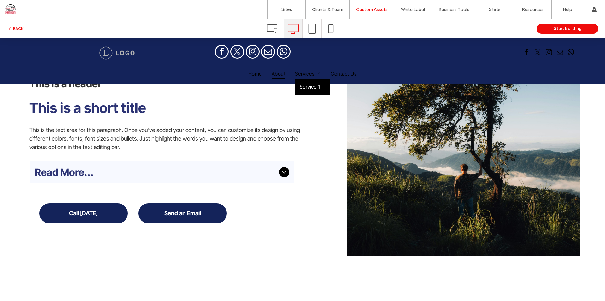
click at [305, 84] on span "Service 1" at bounding box center [310, 87] width 21 height 6
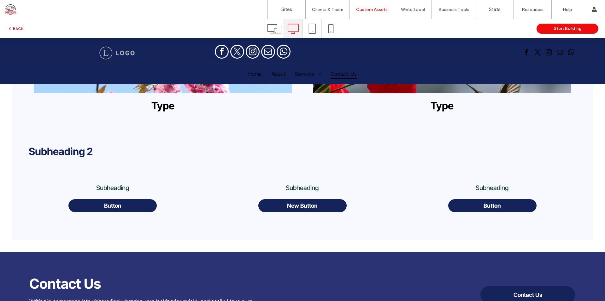
click at [340, 77] on span "Contact Us" at bounding box center [344, 73] width 26 height 9
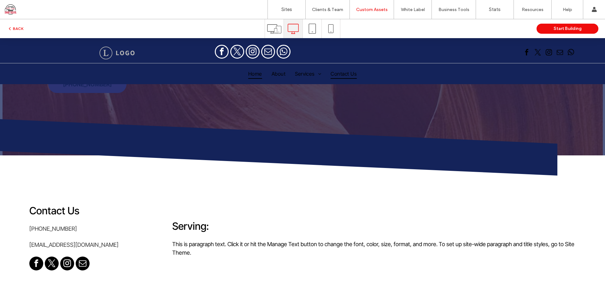
click at [250, 74] on span "Home" at bounding box center [255, 73] width 14 height 9
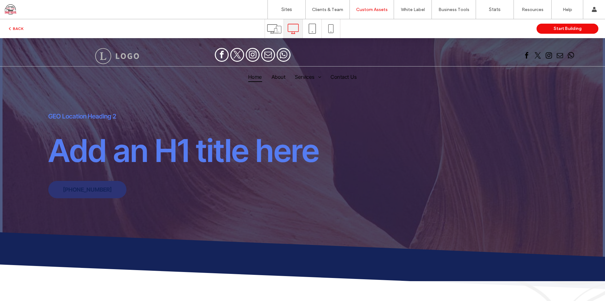
click at [249, 74] on span "Home" at bounding box center [255, 76] width 14 height 9
click at [17, 27] on button "BACK" at bounding box center [15, 29] width 16 height 8
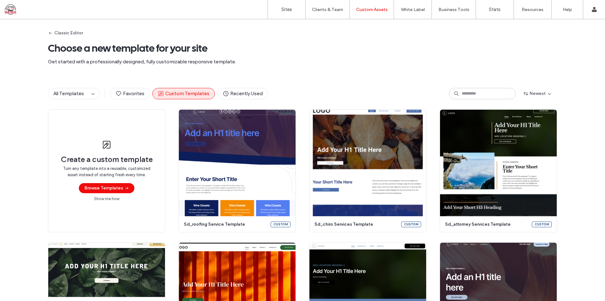
click at [305, 63] on span "Get started with a professionally designed, fully customizable responsive templ…" at bounding box center [302, 61] width 509 height 7
click at [302, 59] on span "Get started with a professionally designed, fully customizable responsive templ…" at bounding box center [302, 61] width 509 height 7
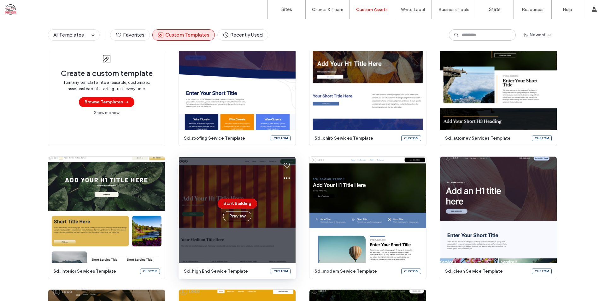
scroll to position [28, 0]
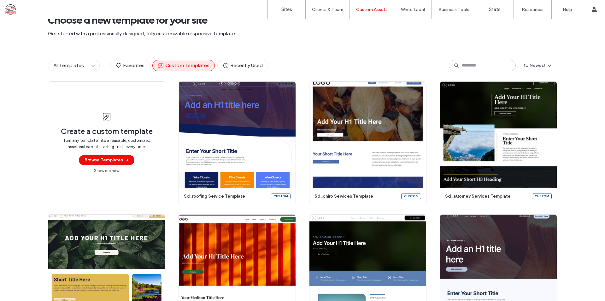
click at [332, 38] on div "Classic Editor Choose a new template for your site Get started with a professio…" at bounding box center [302, 20] width 509 height 59
click at [387, 47] on div "Classic Editor Choose a new template for your site Get started with a professio…" at bounding box center [302, 20] width 509 height 59
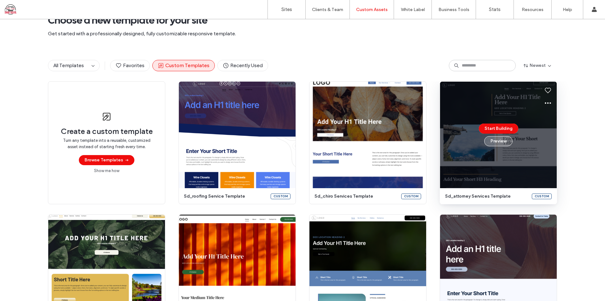
click at [500, 142] on button "Preview" at bounding box center [498, 141] width 28 height 10
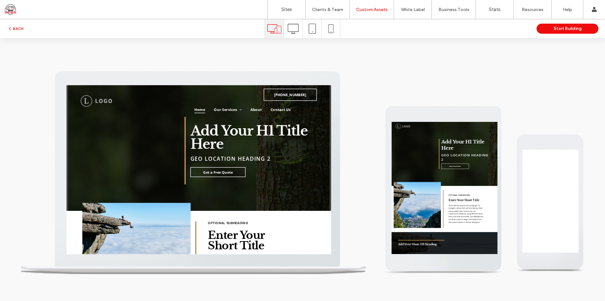
scroll to position [0, 0]
click at [293, 22] on span at bounding box center [293, 28] width 11 height 19
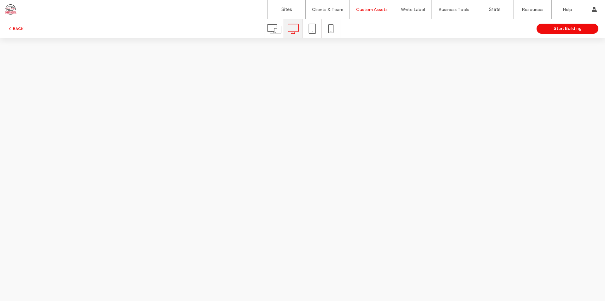
click at [274, 30] on icon at bounding box center [274, 29] width 14 height 14
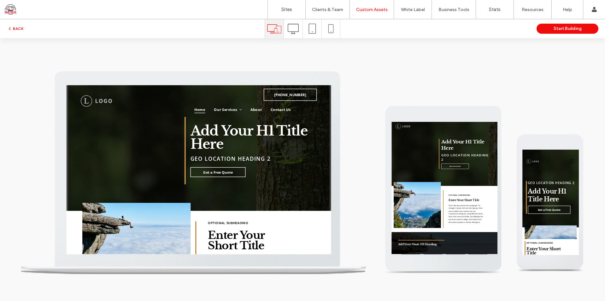
click at [13, 31] on button "BACK" at bounding box center [15, 29] width 16 height 8
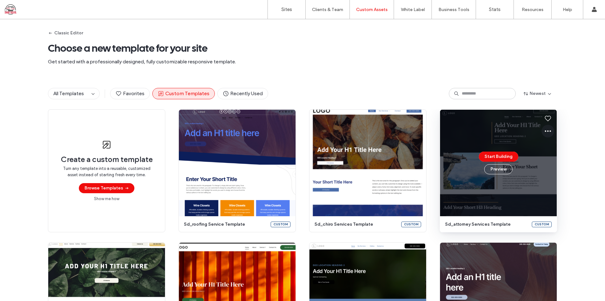
click at [544, 131] on icon at bounding box center [548, 132] width 8 height 8
click at [558, 159] on span "Edit template" at bounding box center [566, 161] width 27 height 6
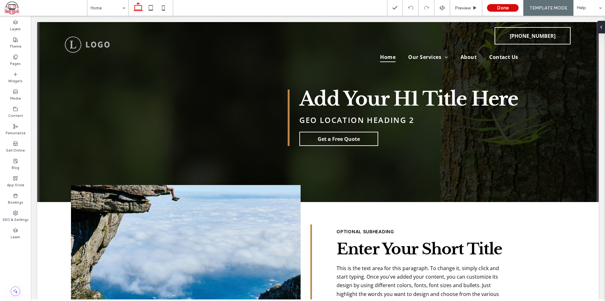
click at [502, 8] on button "Done" at bounding box center [503, 8] width 32 height 8
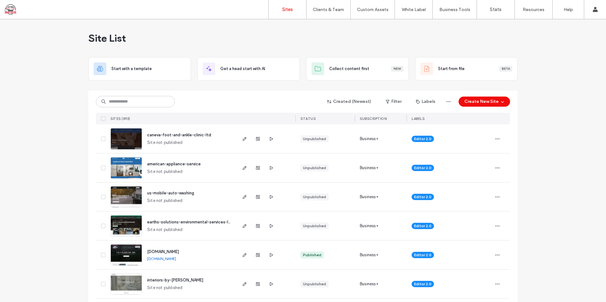
click at [137, 41] on div "Site List" at bounding box center [302, 38] width 429 height 38
